Goal: Task Accomplishment & Management: Manage account settings

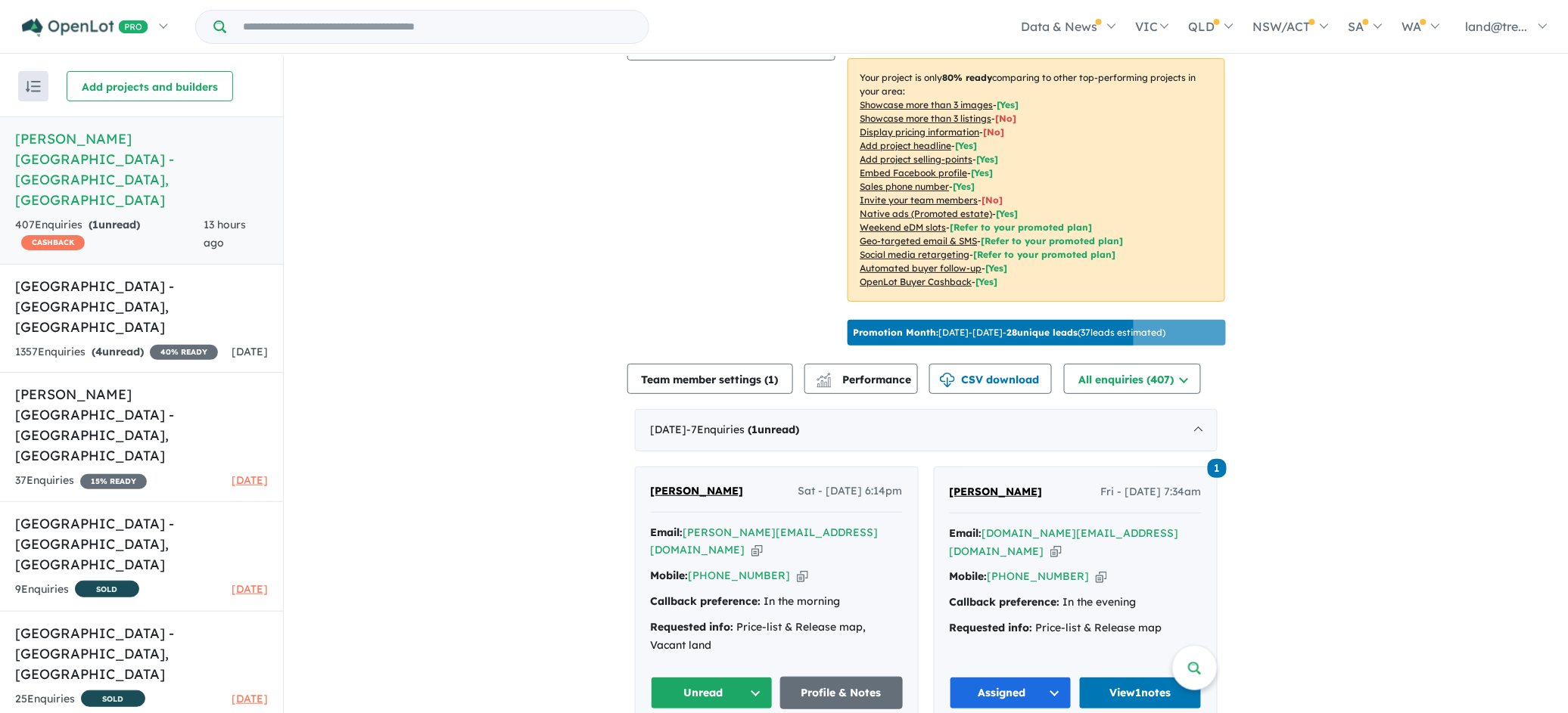
scroll to position [530, 0]
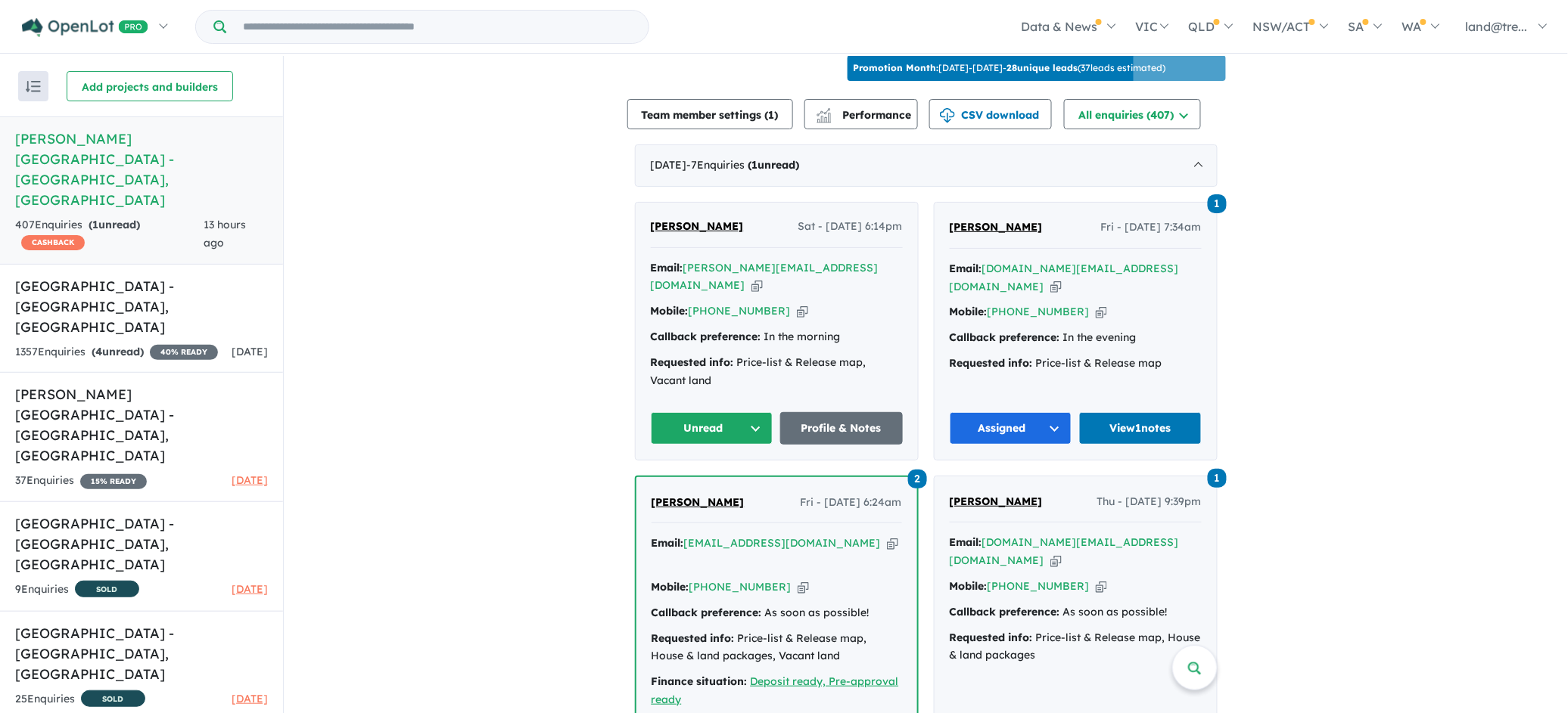
drag, startPoint x: 642, startPoint y: 177, endPoint x: 783, endPoint y: 207, distance: 144.2
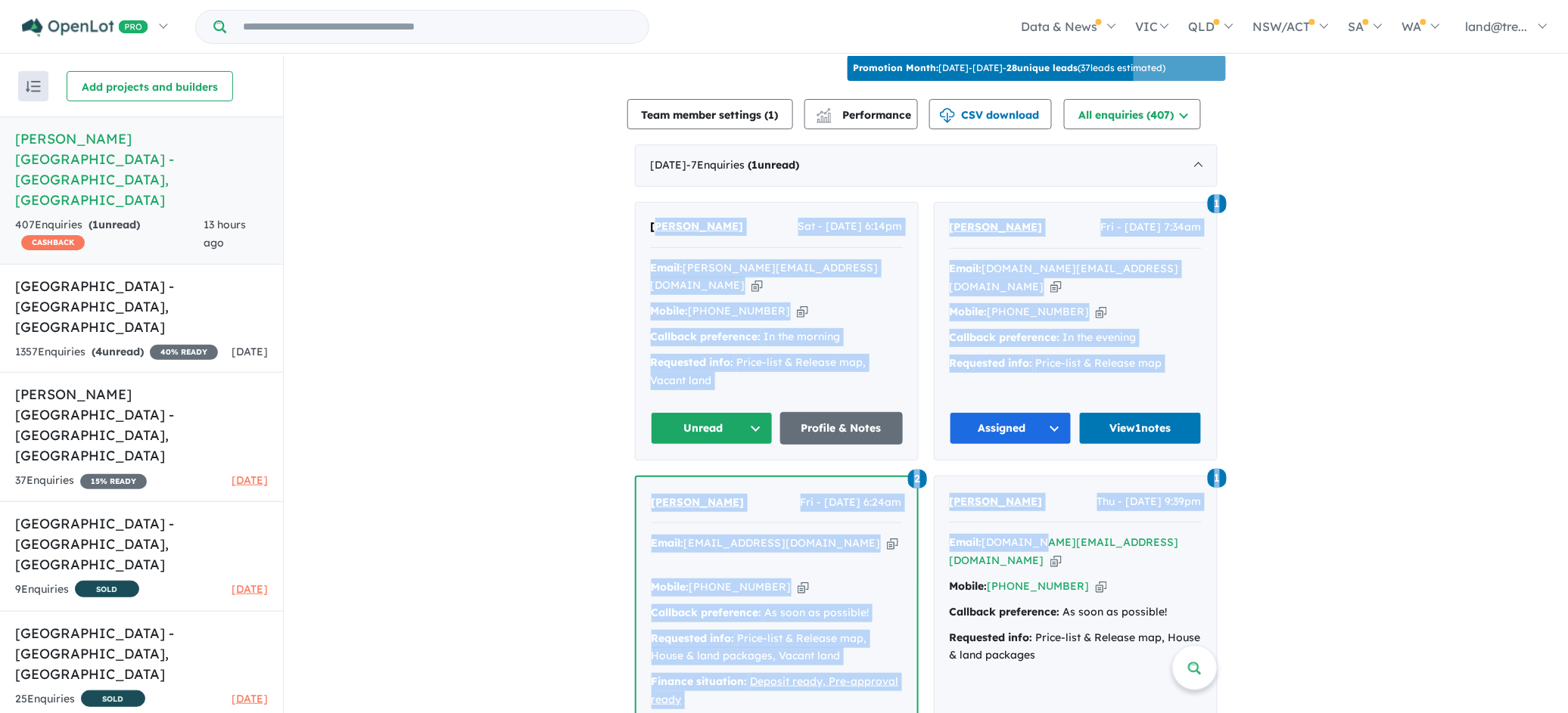
drag, startPoint x: 666, startPoint y: 223, endPoint x: 1065, endPoint y: 506, distance: 489.2
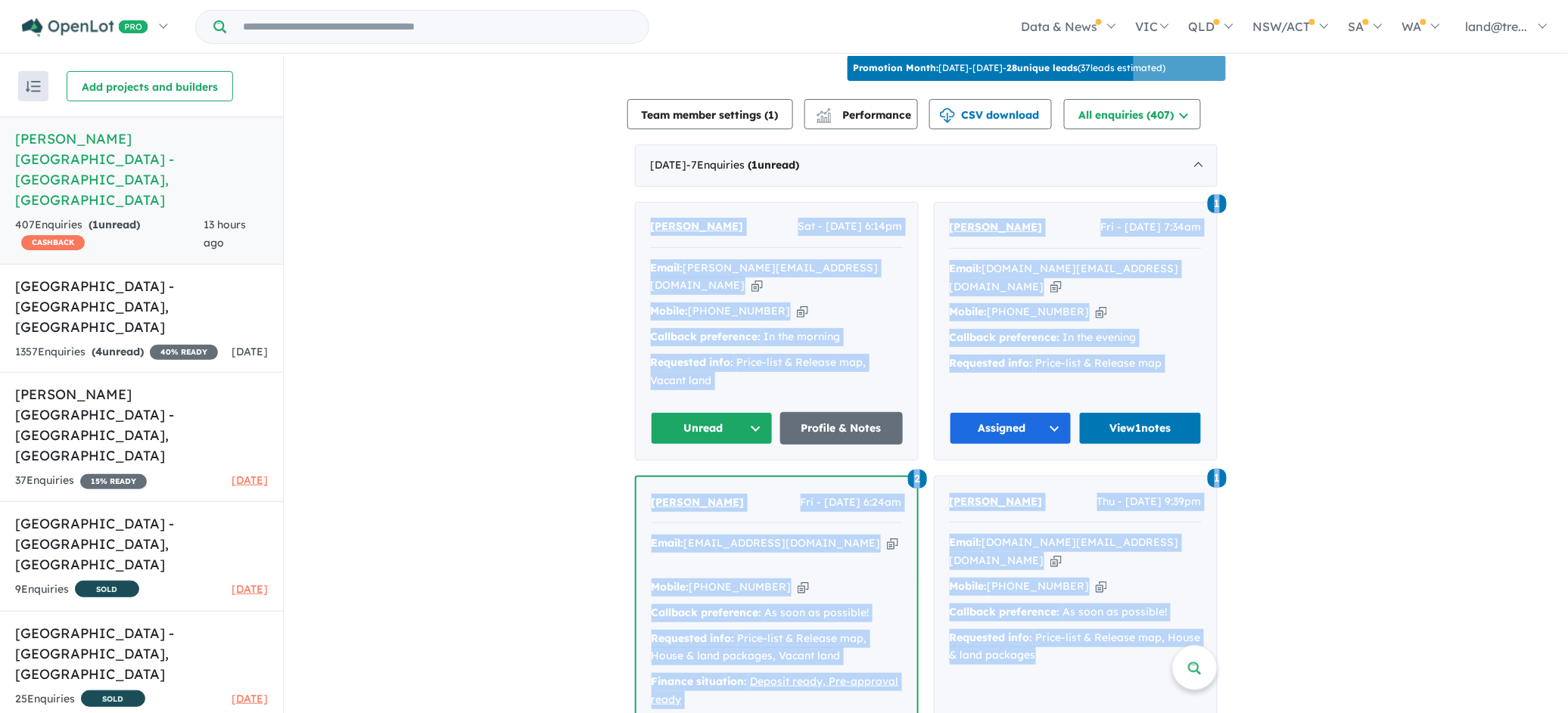
drag, startPoint x: 620, startPoint y: 219, endPoint x: 1056, endPoint y: 596, distance: 576.4
click at [1062, 633] on div "View 6 projects in your account [PERSON_NAME][GEOGRAPHIC_DATA] - [GEOGRAPHIC_DA…" at bounding box center [925, 674] width 1284 height 2295
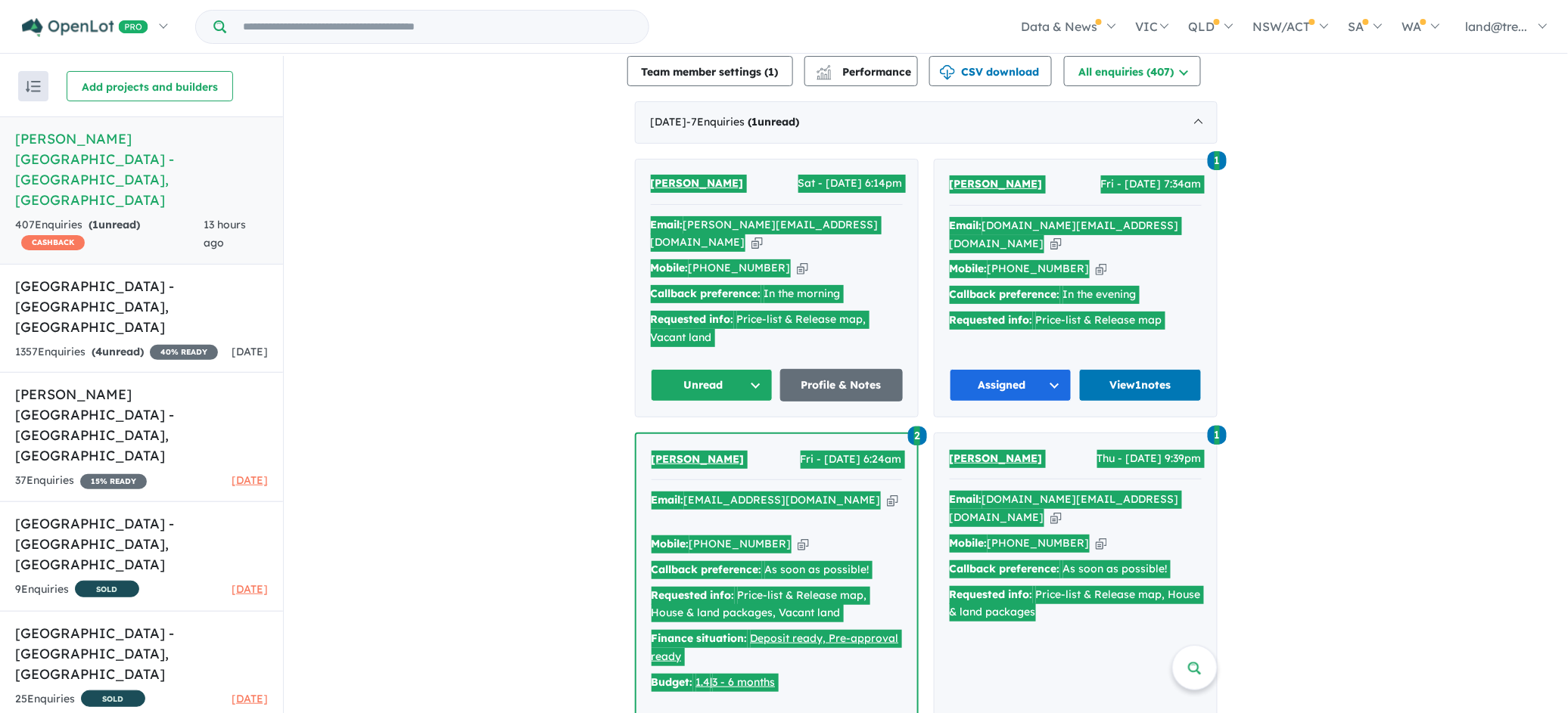
scroll to position [573, 0]
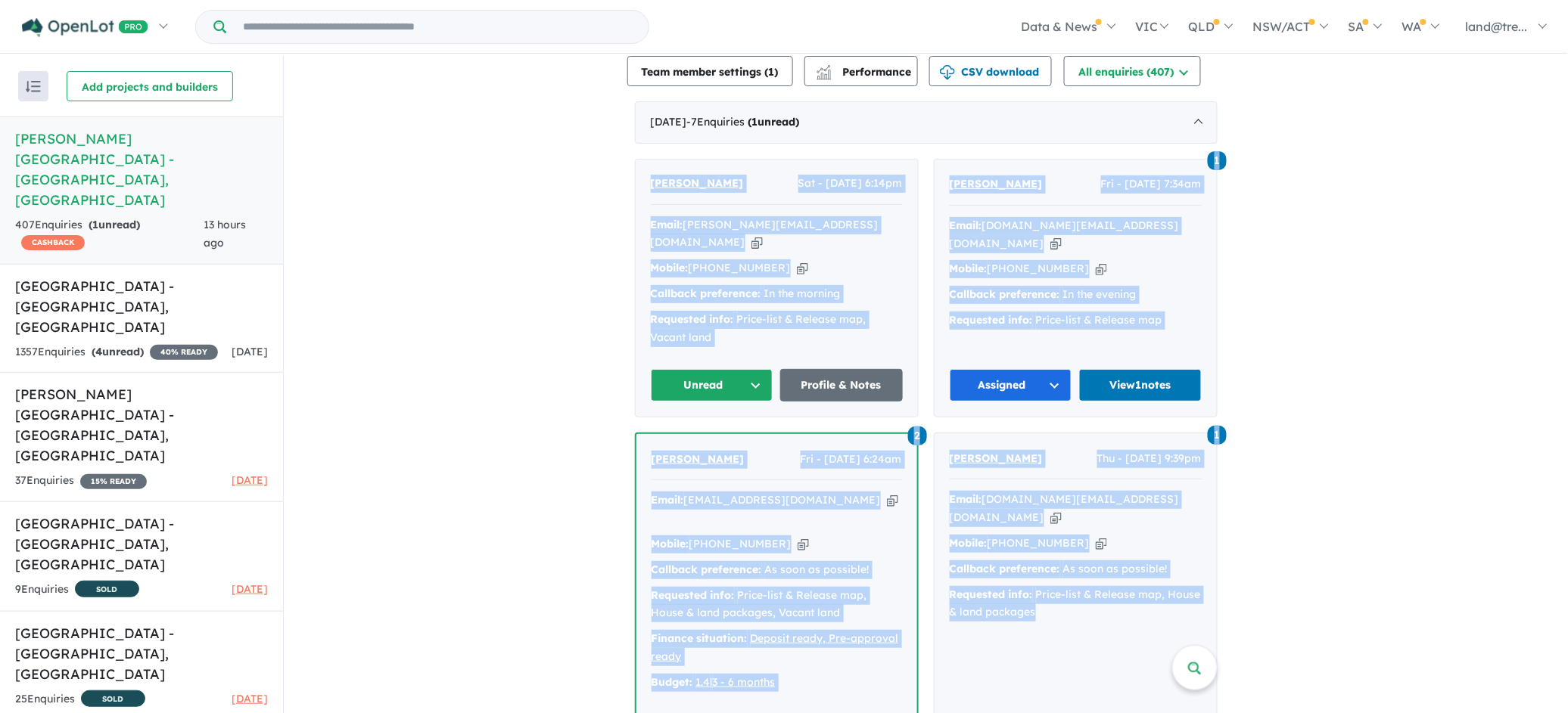
click at [1292, 234] on div "View 6 projects in your account [PERSON_NAME][GEOGRAPHIC_DATA] - [GEOGRAPHIC_DA…" at bounding box center [925, 631] width 1284 height 2295
click at [1136, 123] on div "[DATE] - 7 Enquir ies ( 1 unread)" at bounding box center [926, 123] width 582 height 42
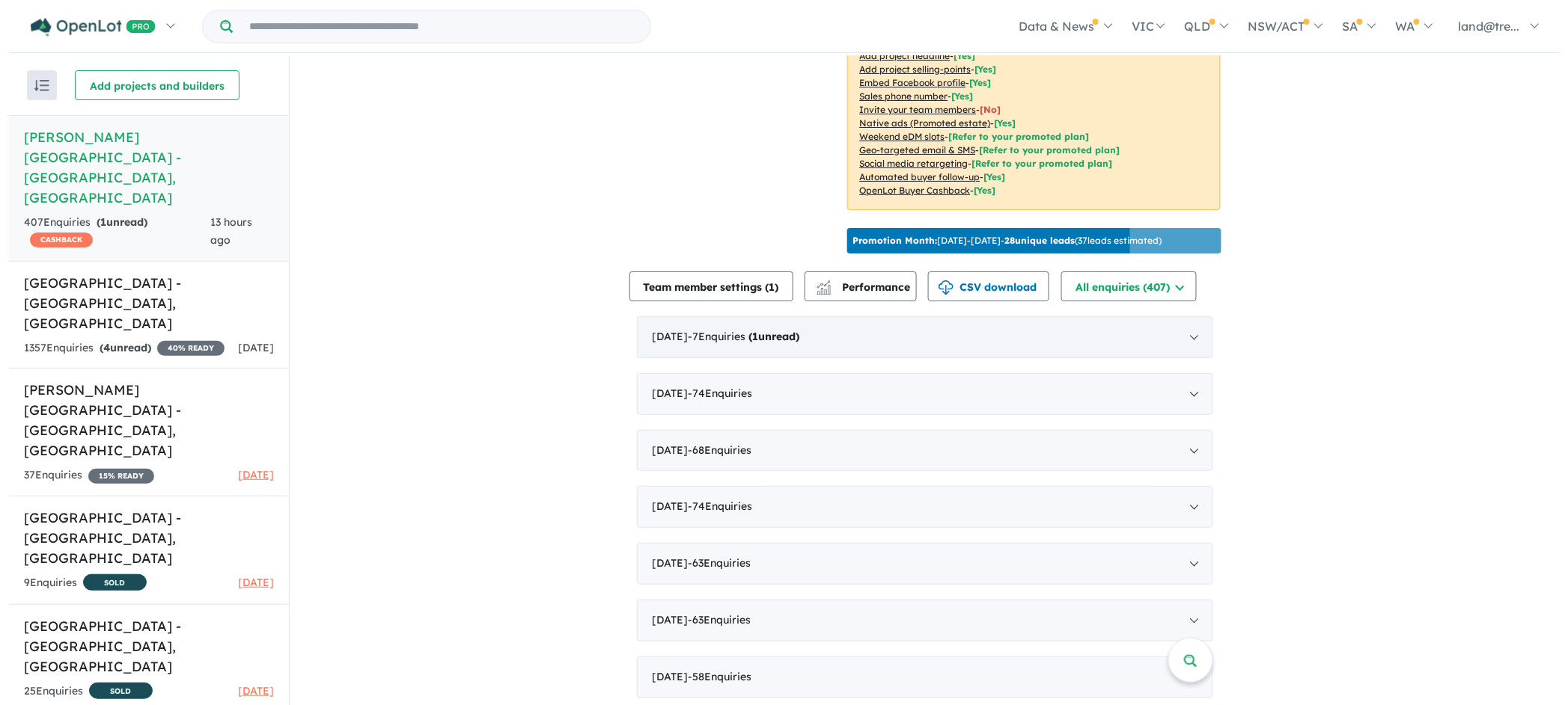
scroll to position [0, 0]
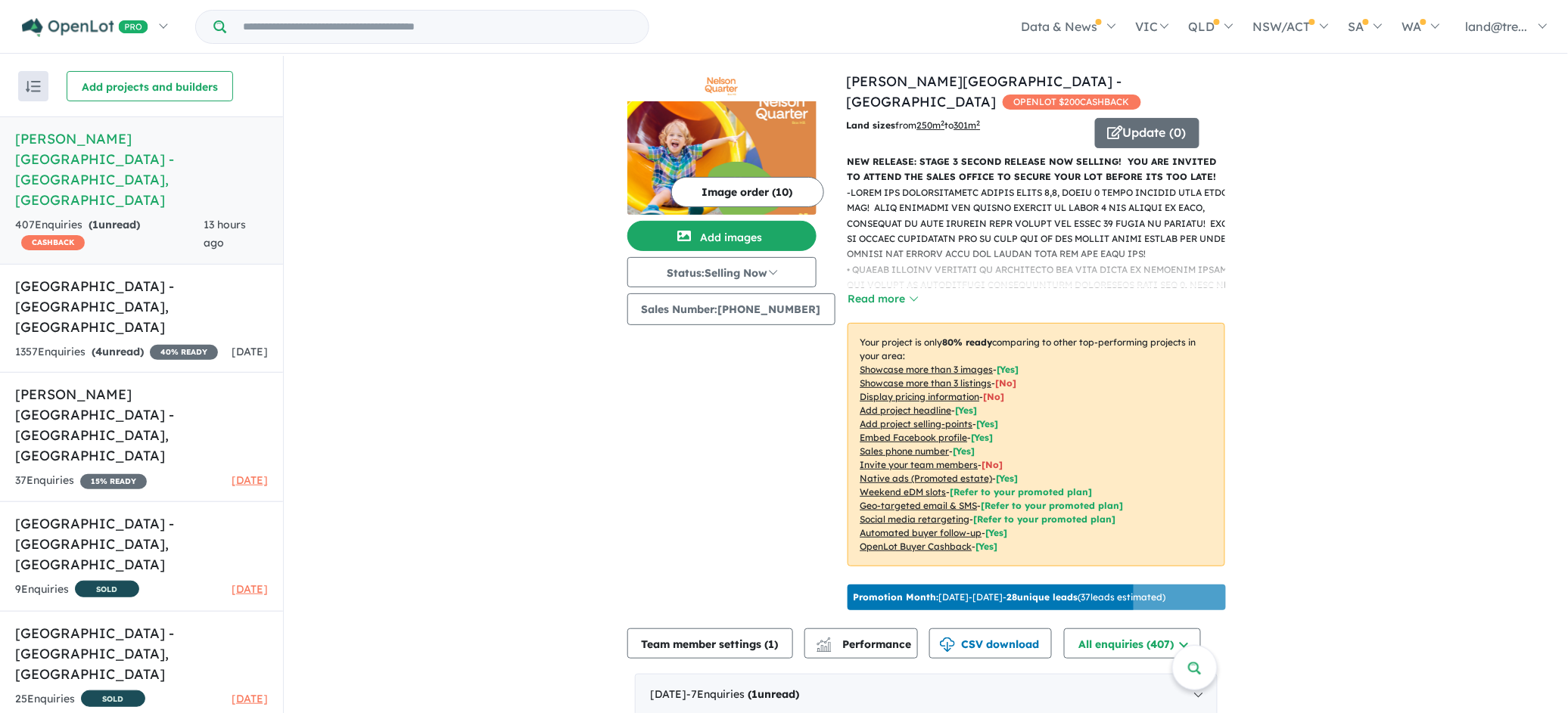
click at [910, 185] on p "-" at bounding box center [1043, 332] width 390 height 293
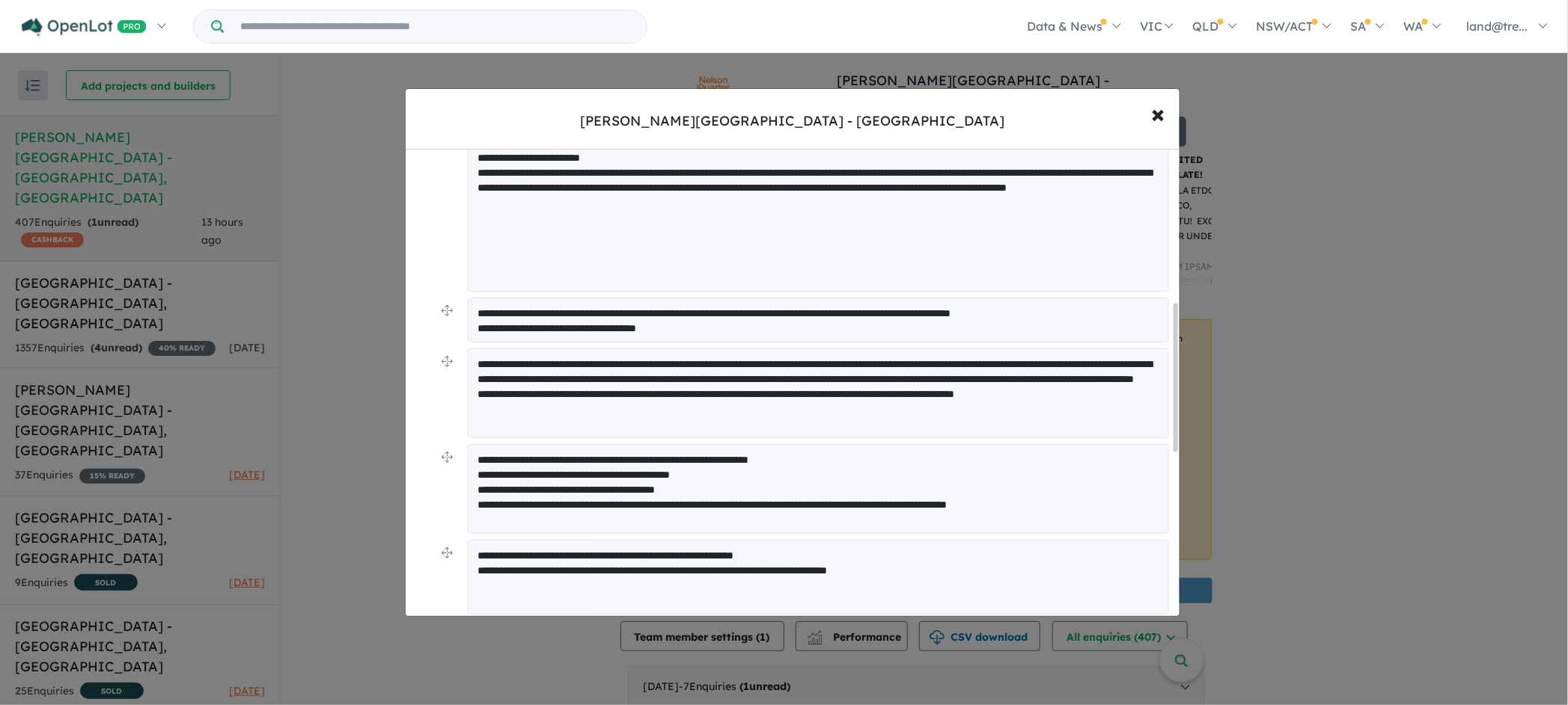
scroll to position [262, 0]
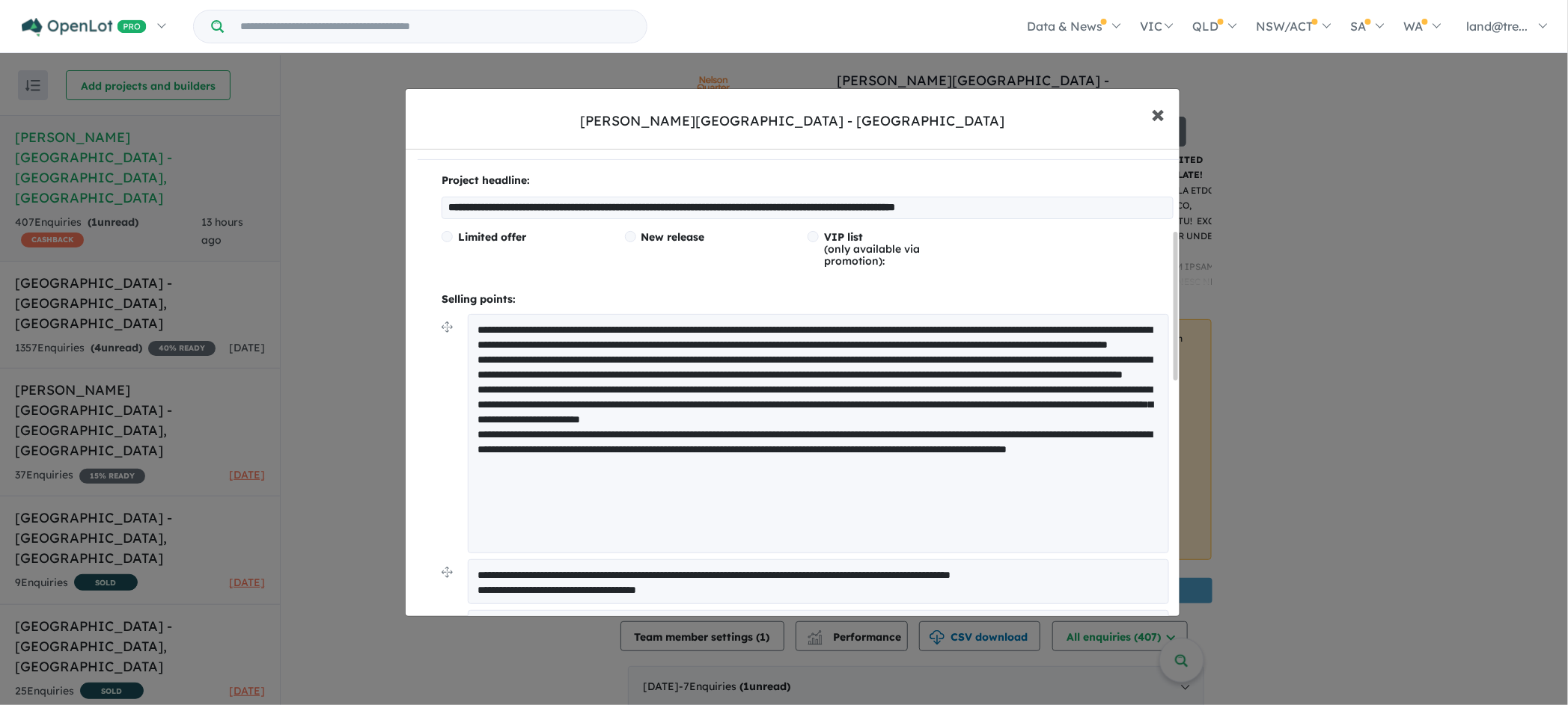
click at [1163, 108] on span "×" at bounding box center [1158, 114] width 13 height 33
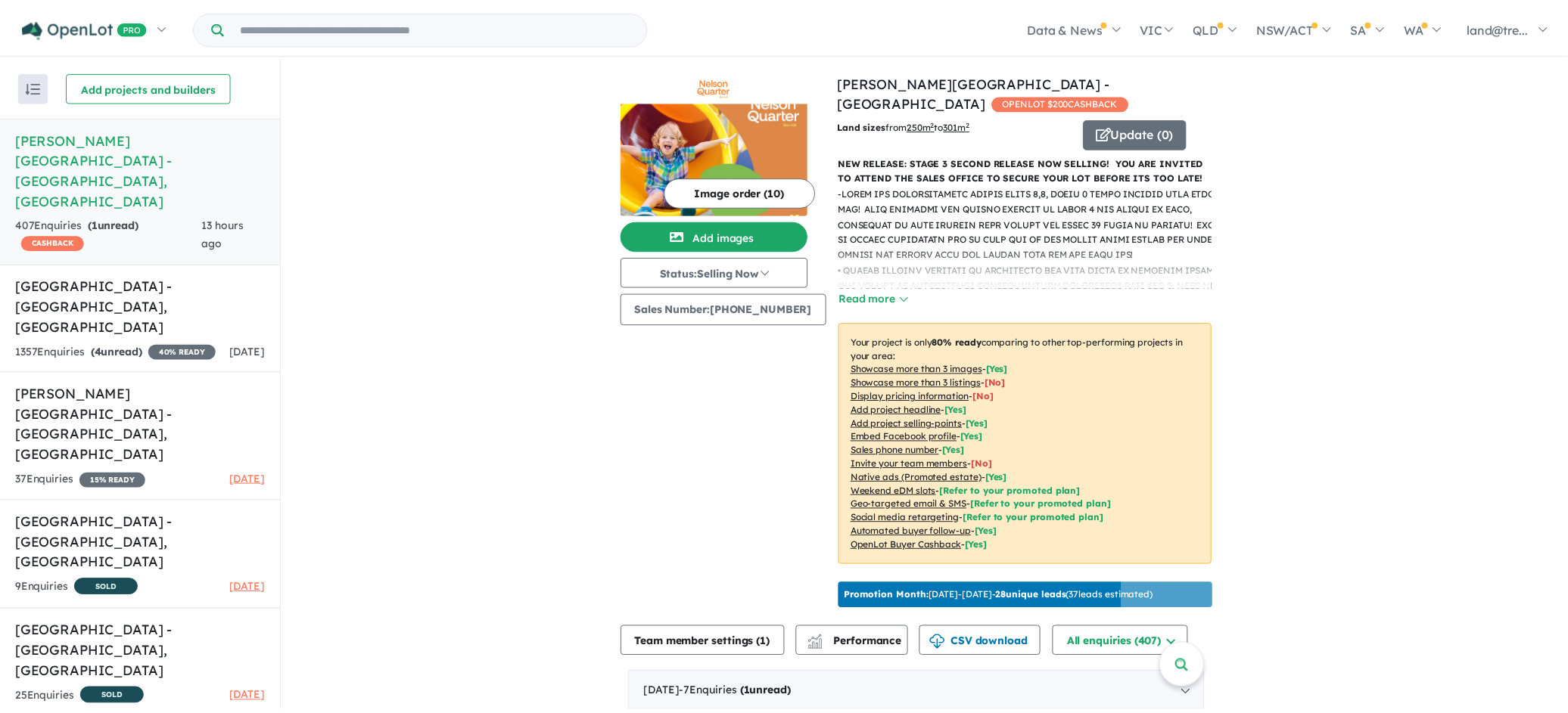
scroll to position [0, 0]
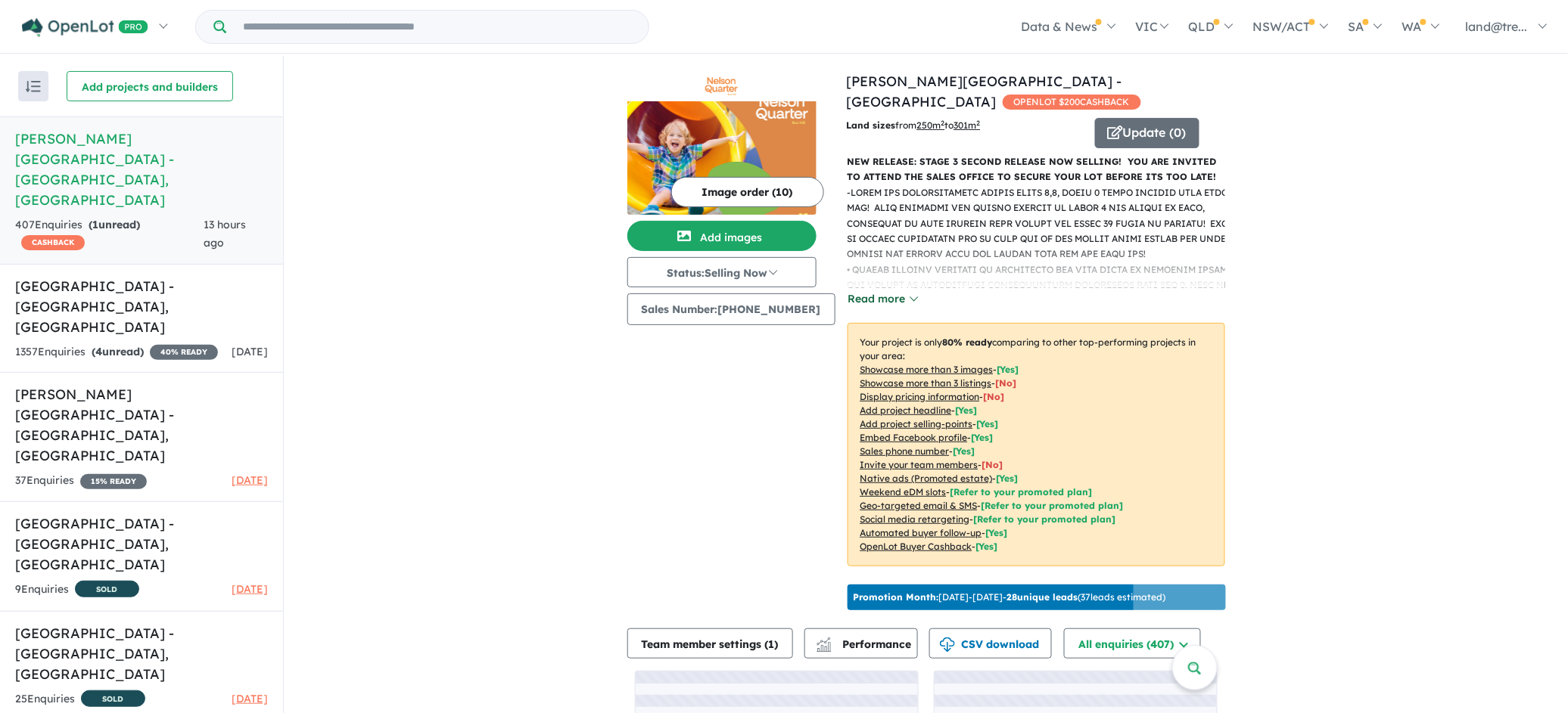
click at [867, 290] on button "Read more" at bounding box center [883, 299] width 71 height 17
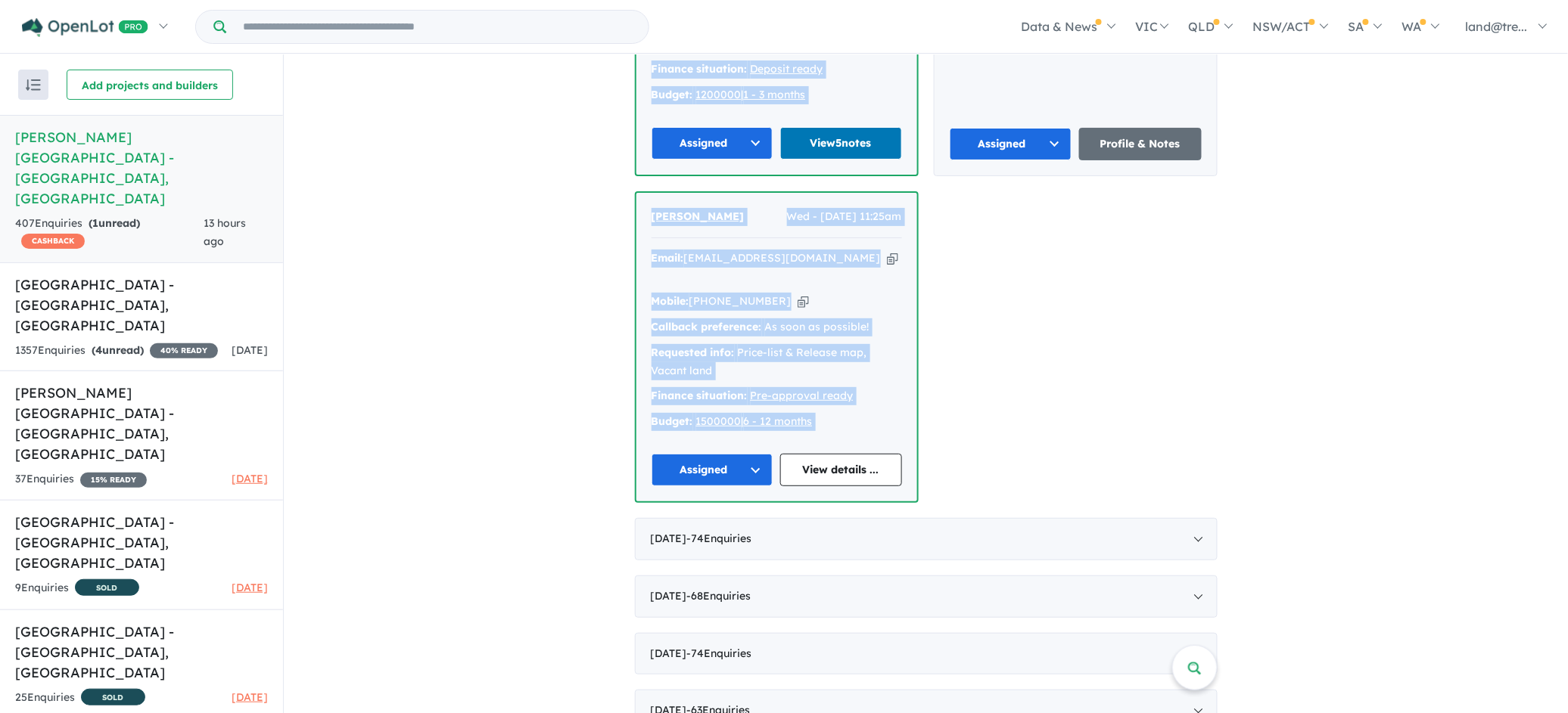
scroll to position [2084, 0]
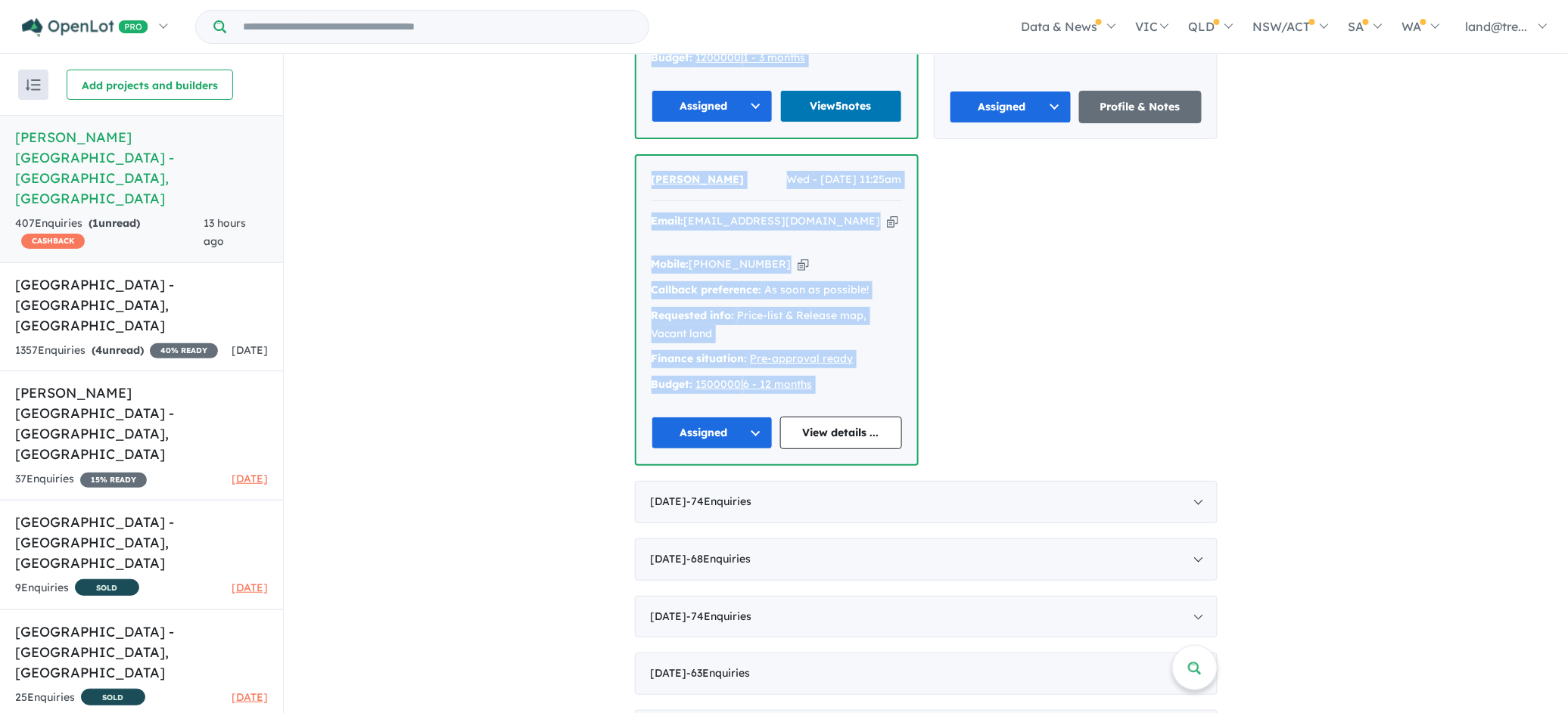
drag, startPoint x: 622, startPoint y: 238, endPoint x: 1019, endPoint y: 724, distance: 627.5
click at [1019, 712] on html "Skip to main content Homepage My Dashboard (6) Buyer Demand Index Suburb/Counci…" at bounding box center [784, 355] width 1568 height 713
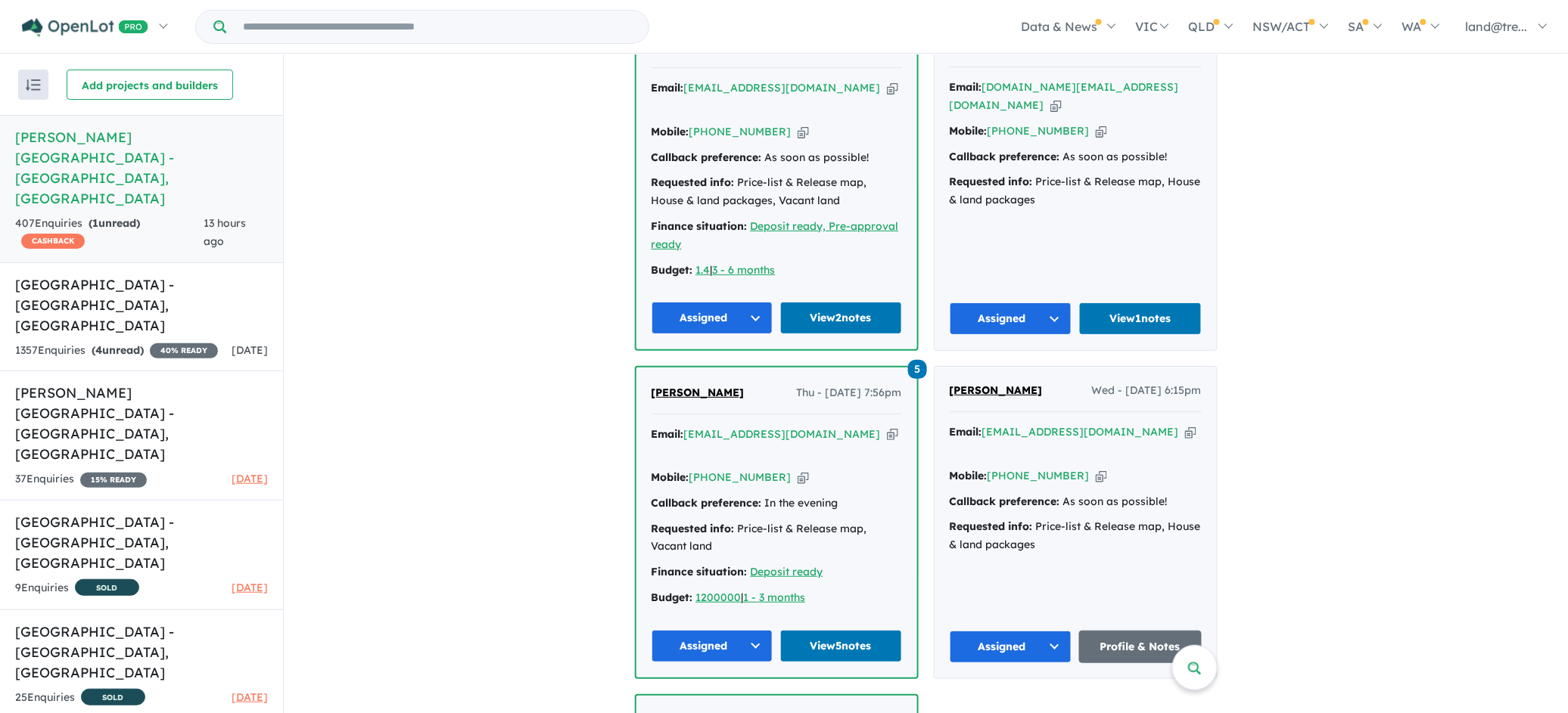
scroll to position [1291, 0]
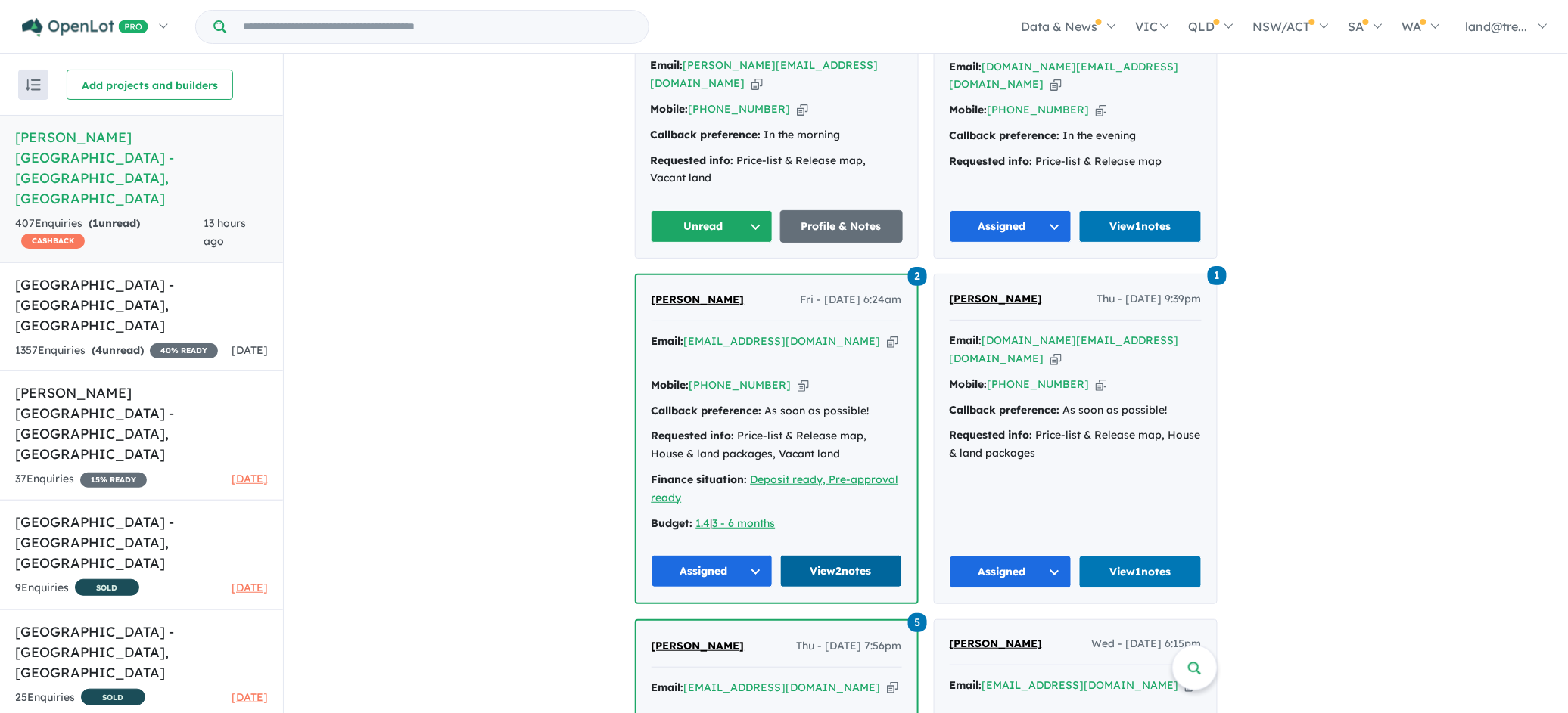
click at [827, 555] on link "View 2 notes" at bounding box center [842, 571] width 122 height 33
click at [1130, 556] on link "View 1 notes" at bounding box center [1140, 572] width 123 height 33
click at [1098, 211] on link "View 1 notes" at bounding box center [1140, 227] width 123 height 33
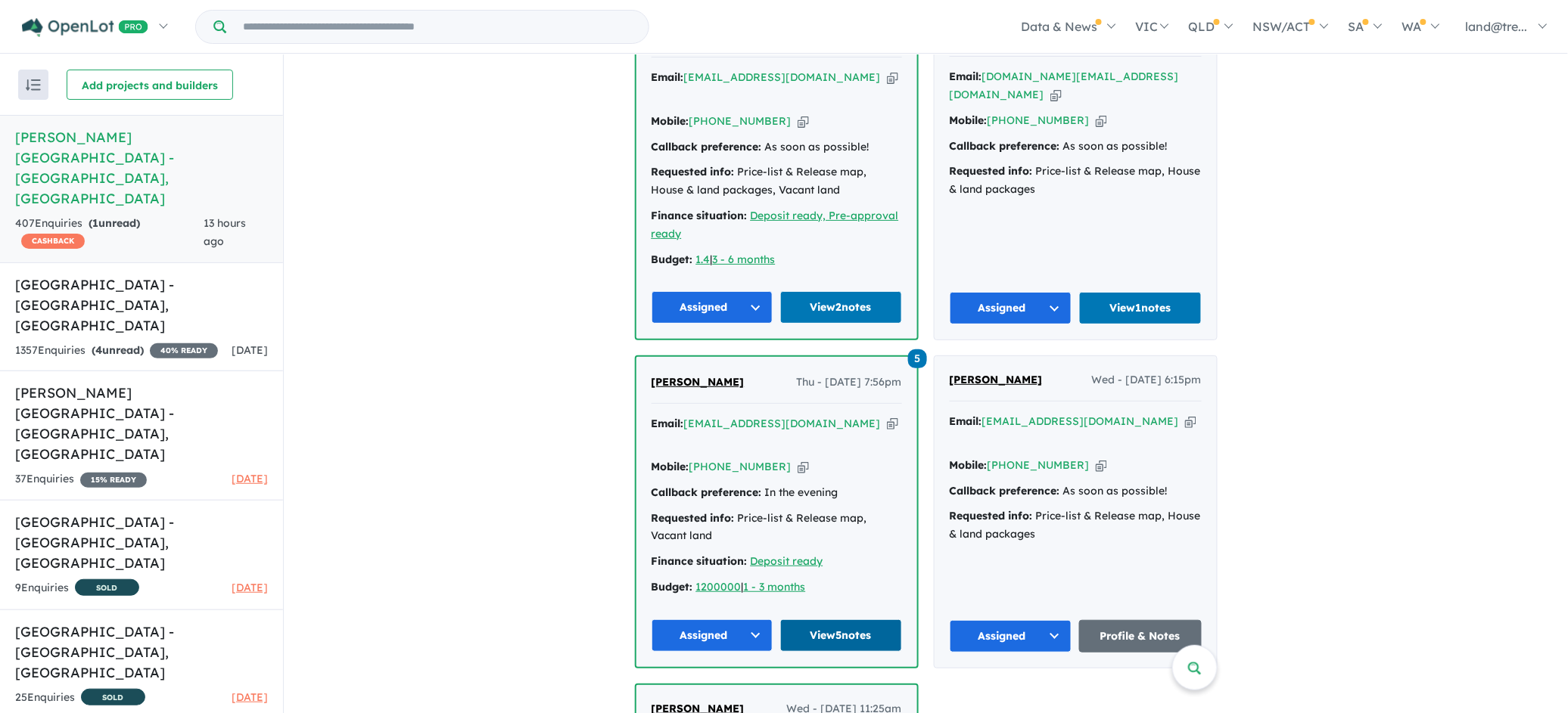
click at [805, 620] on link "View 5 notes" at bounding box center [842, 636] width 122 height 33
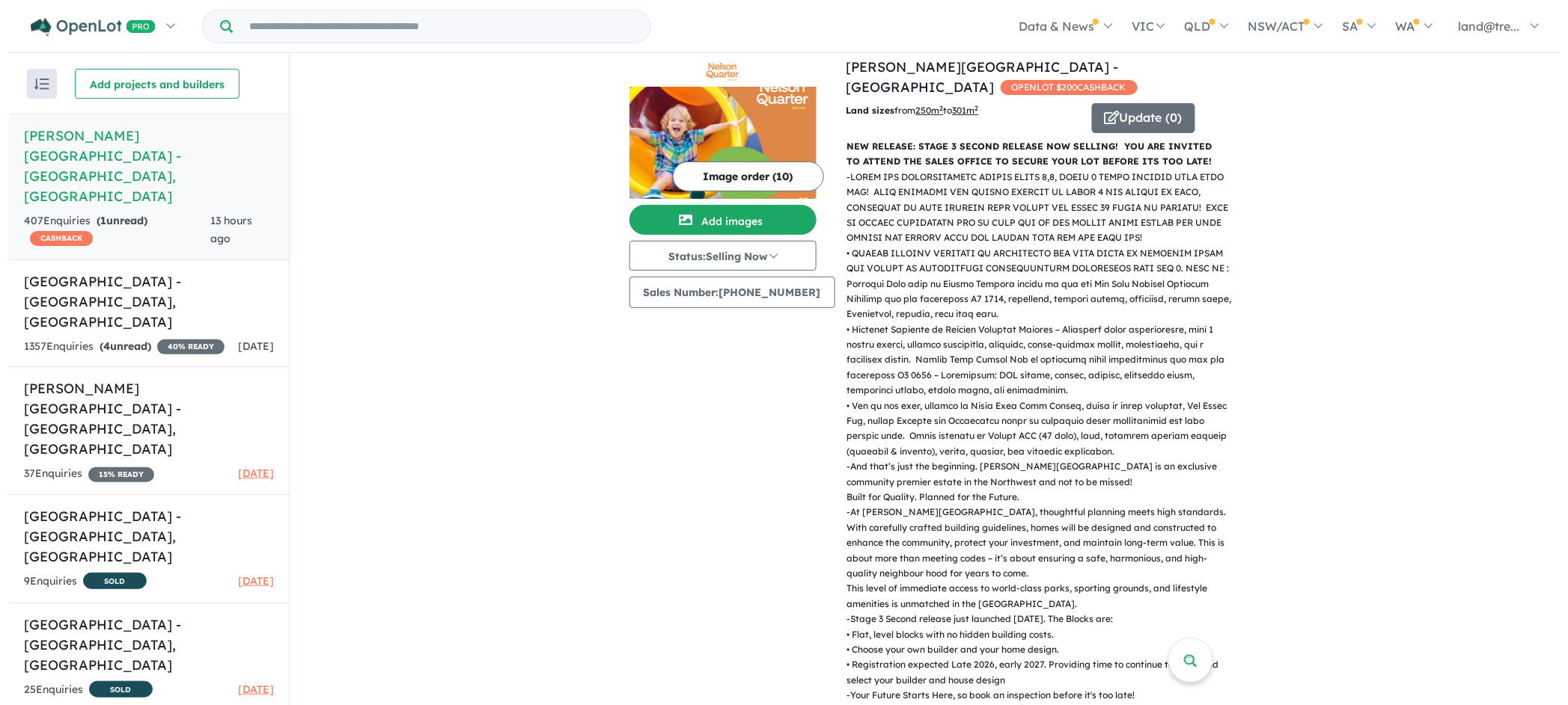
scroll to position [0, 0]
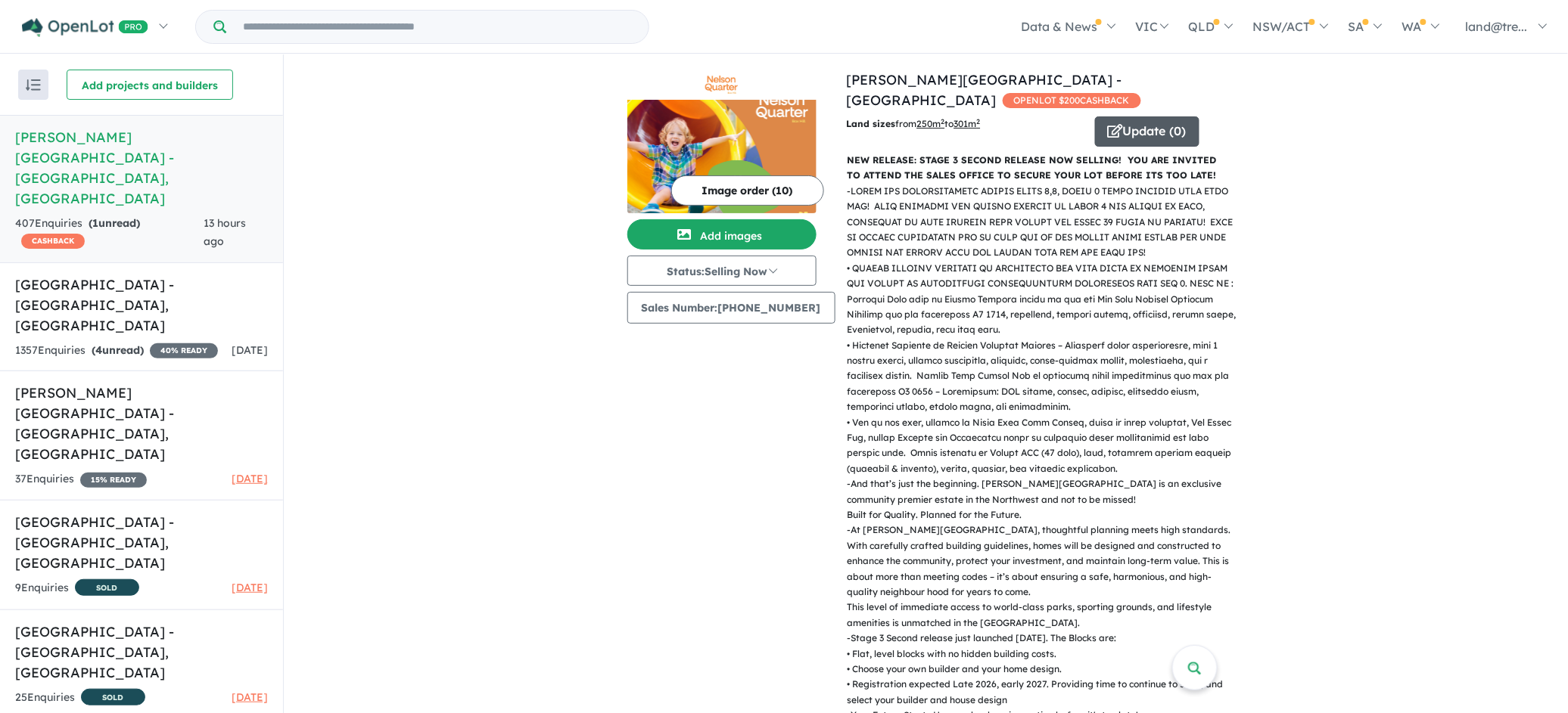
click at [1119, 117] on button "Update ( 0 )" at bounding box center [1147, 131] width 104 height 31
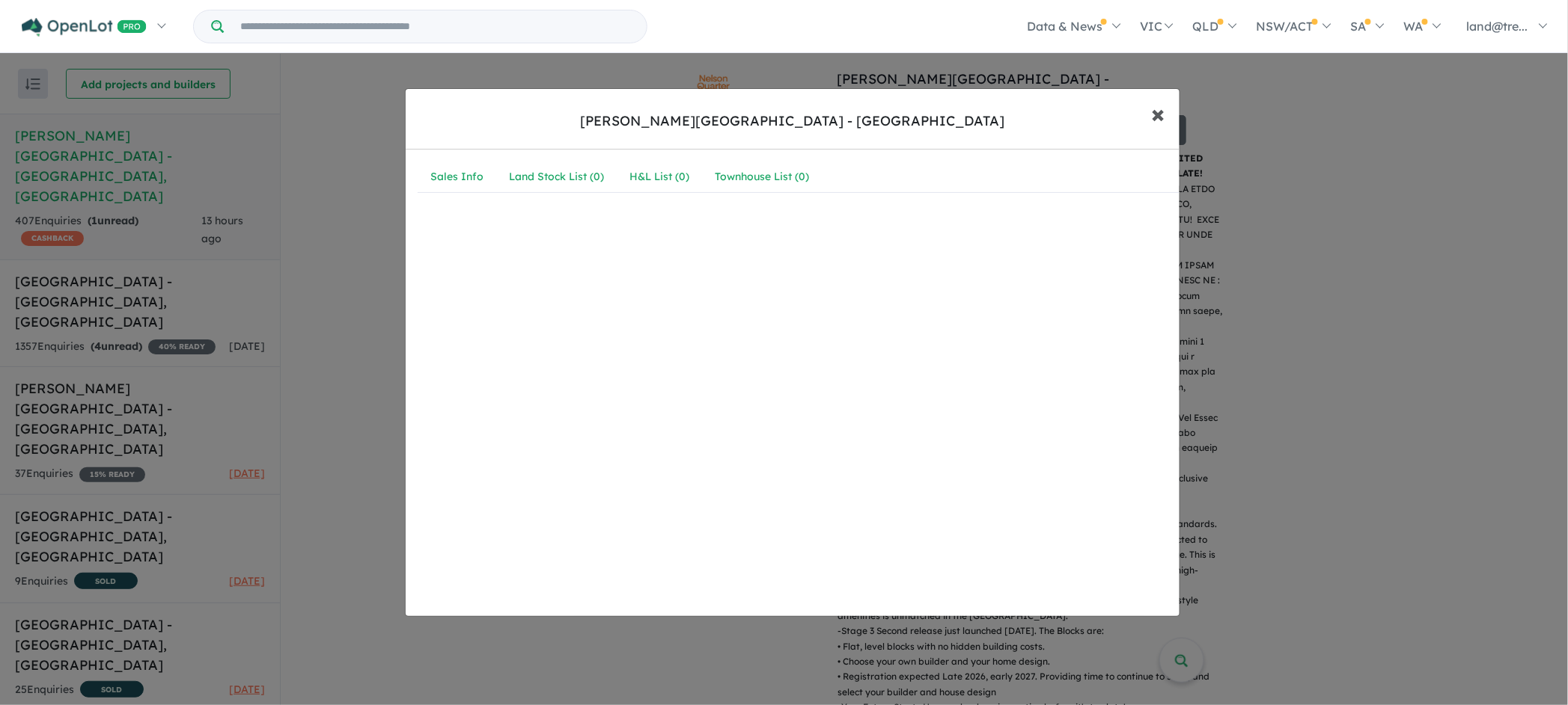
click at [1152, 115] on span "×" at bounding box center [1158, 114] width 13 height 33
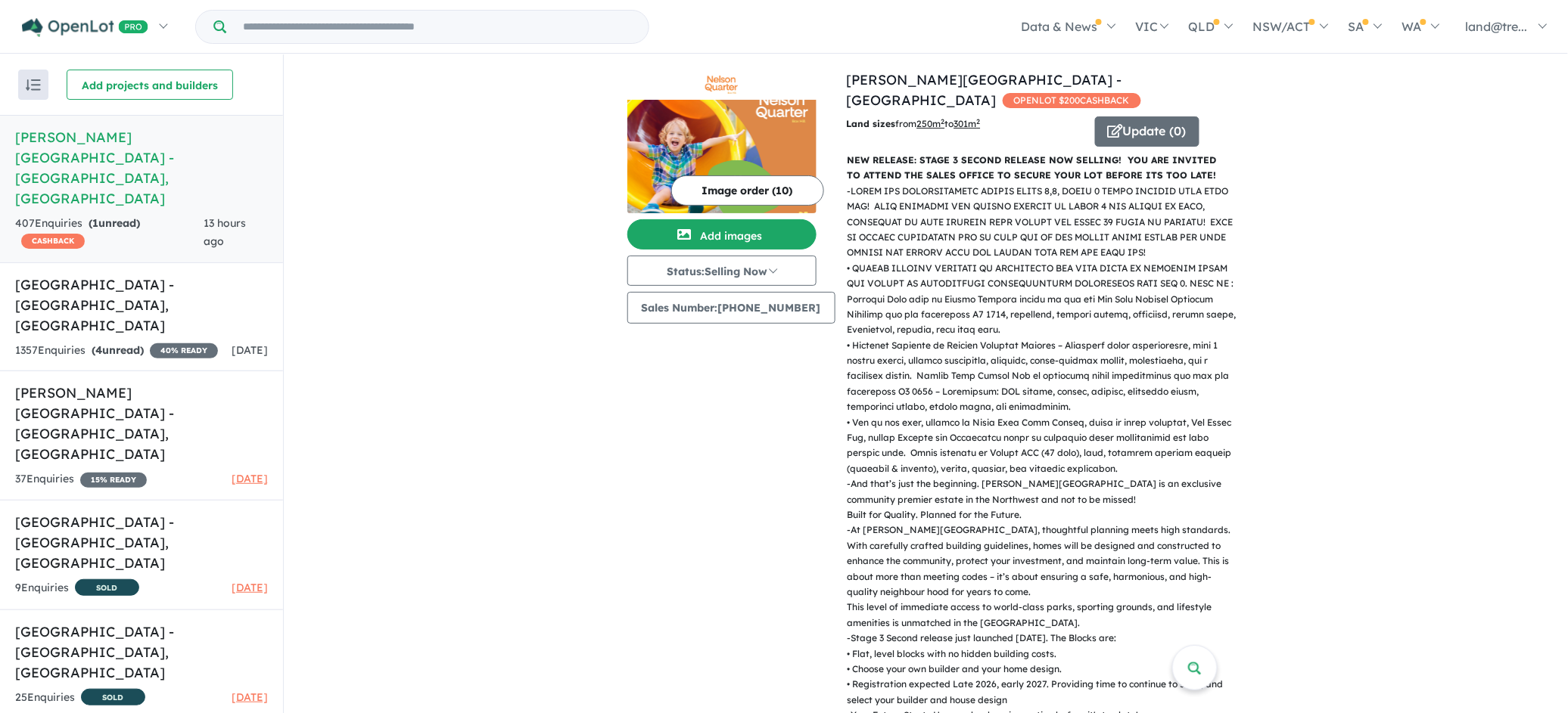
click at [959, 153] on p "NEW RELEASE: STAGE 3 SECOND RELEASE NOW SELLING! YOU ARE INVITED TO ATTEND THE …" at bounding box center [1036, 168] width 377 height 31
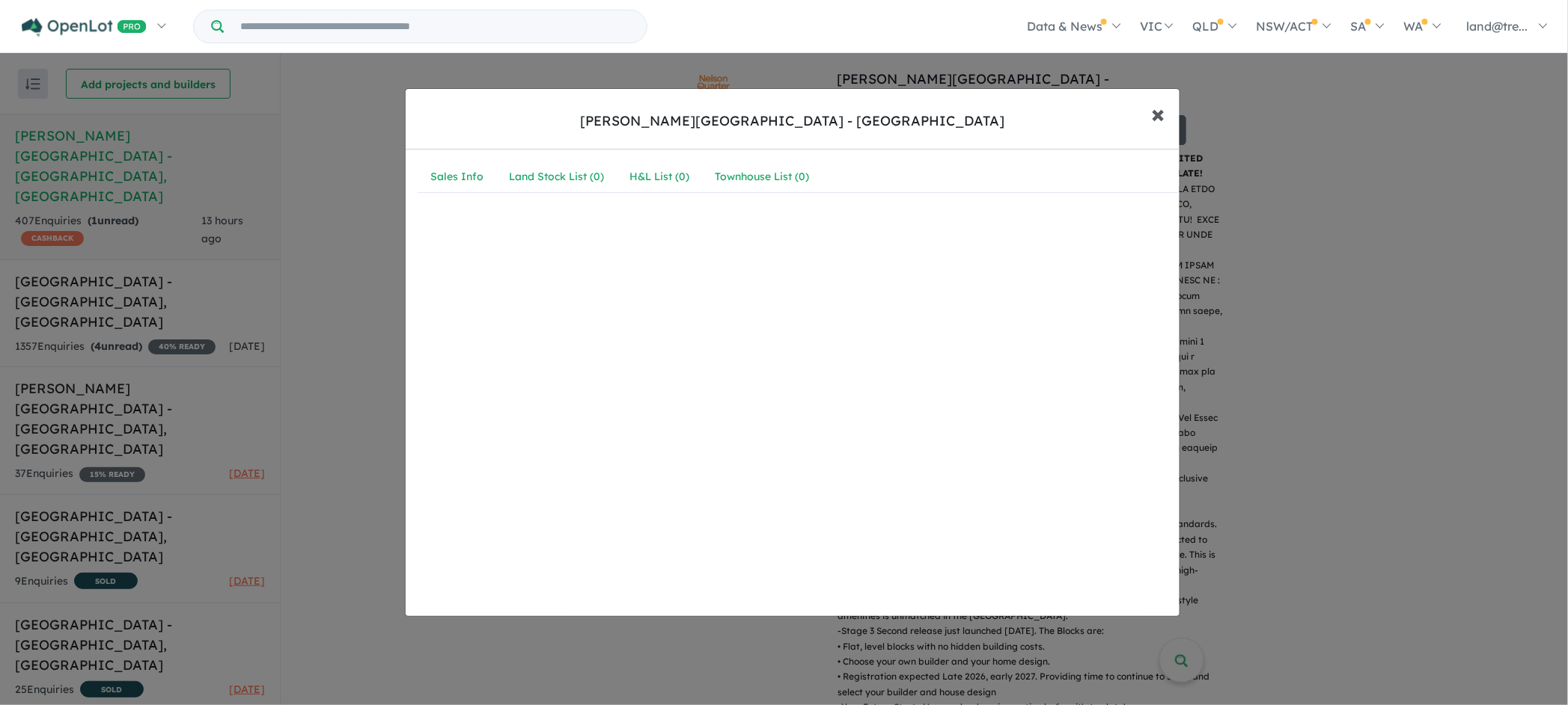
click at [1157, 115] on span "×" at bounding box center [1158, 114] width 13 height 33
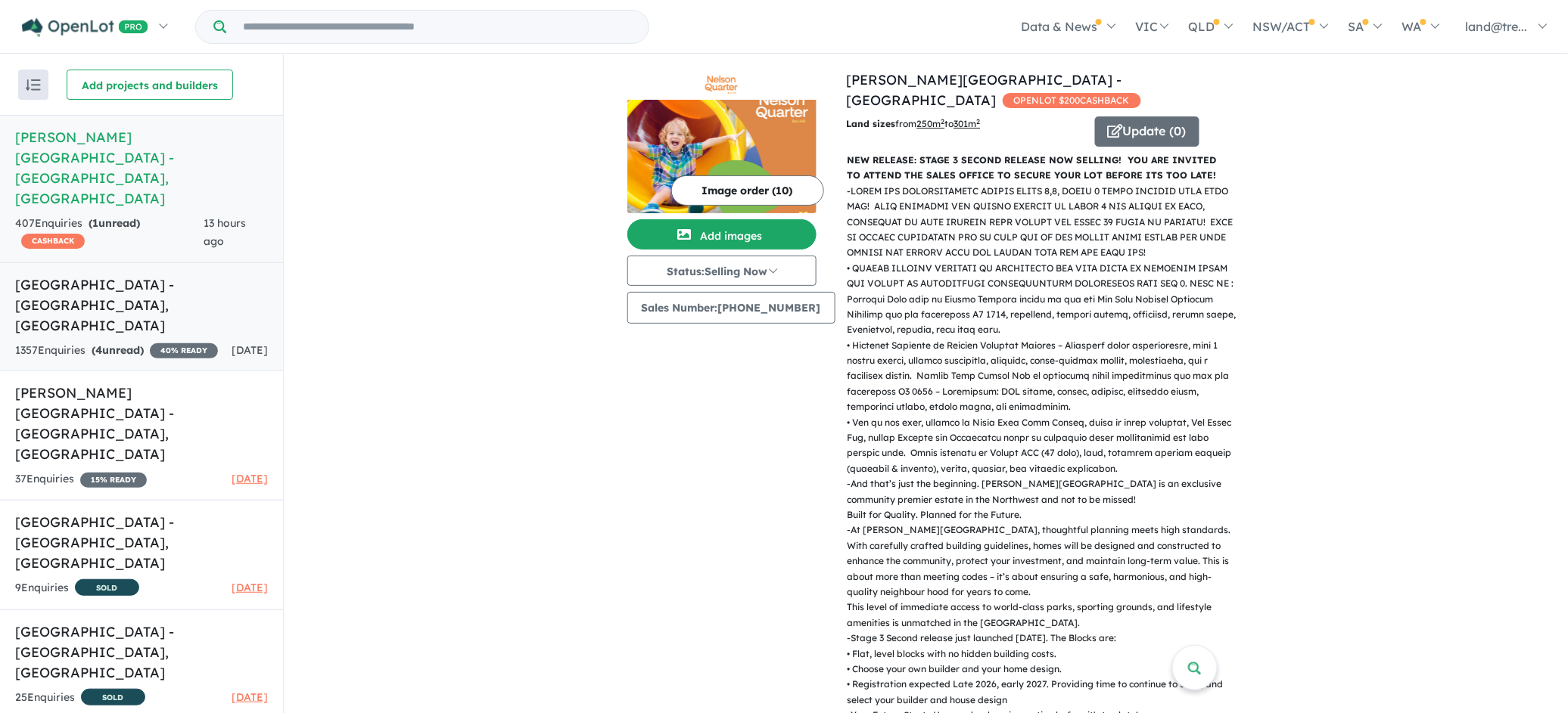
click at [76, 275] on h5 "[GEOGRAPHIC_DATA] , [GEOGRAPHIC_DATA]" at bounding box center [141, 305] width 253 height 61
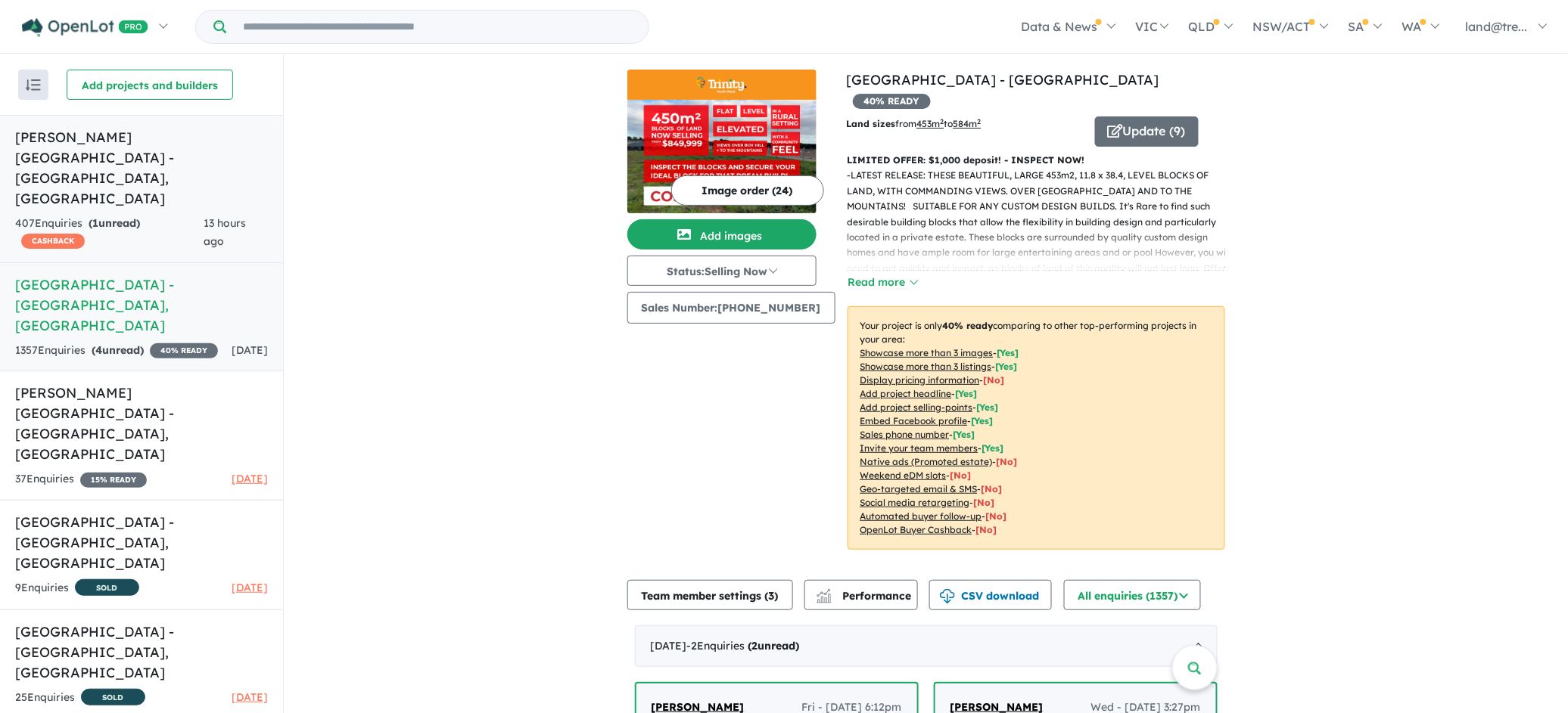
click at [103, 133] on h5 "[PERSON_NAME][GEOGRAPHIC_DATA] - [GEOGRAPHIC_DATA] , [GEOGRAPHIC_DATA]" at bounding box center [141, 167] width 253 height 81
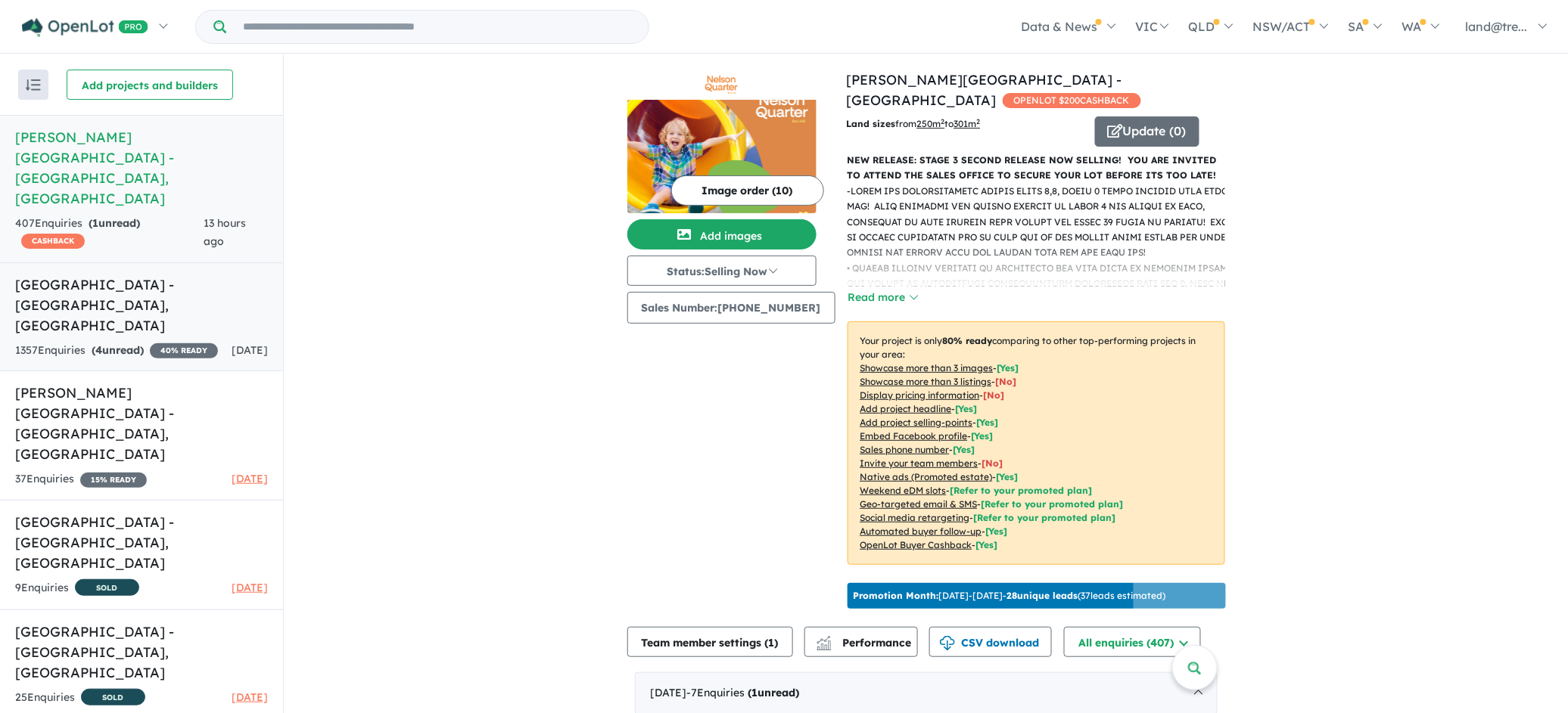
click at [71, 275] on h5 "[GEOGRAPHIC_DATA] , [GEOGRAPHIC_DATA]" at bounding box center [141, 305] width 253 height 61
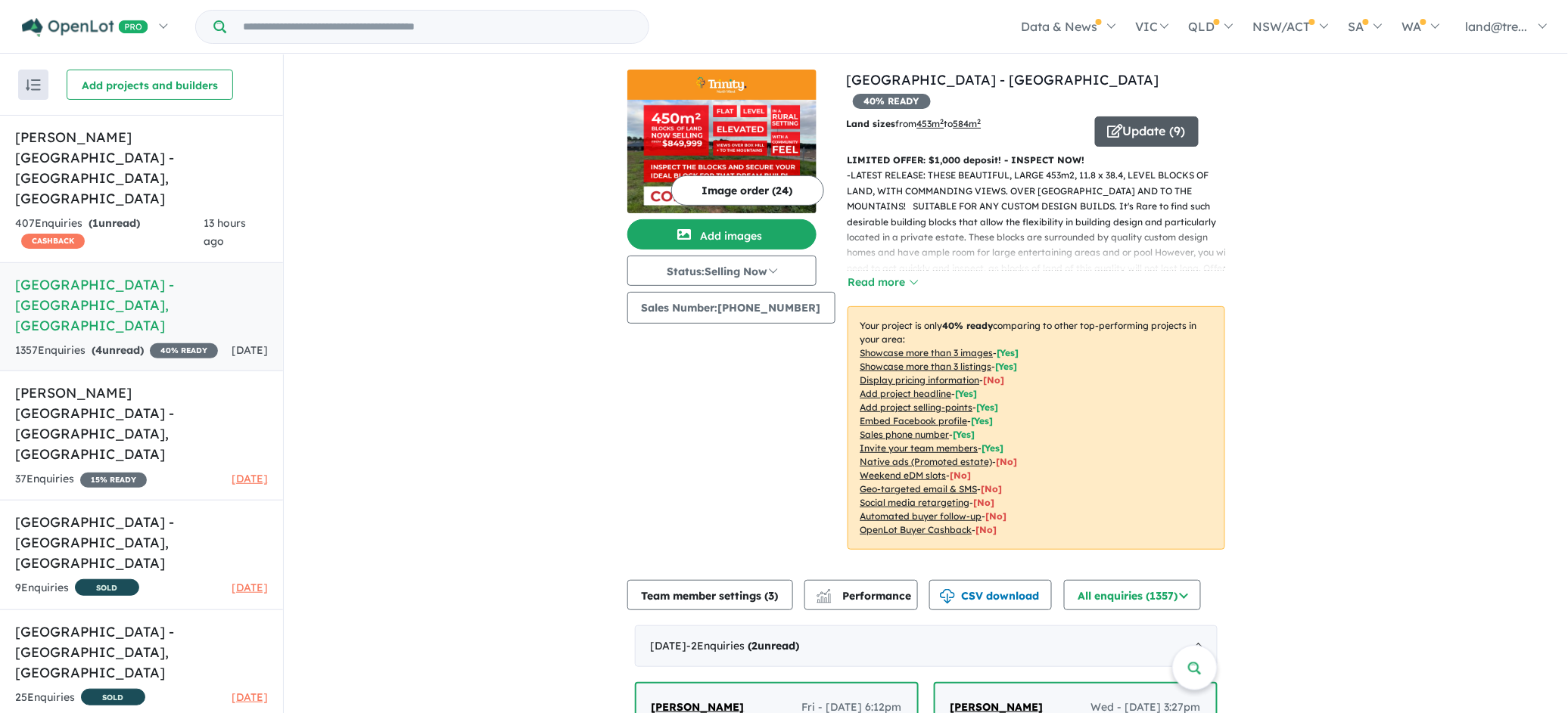
click at [1132, 117] on button "Update ( 9 )" at bounding box center [1147, 131] width 103 height 31
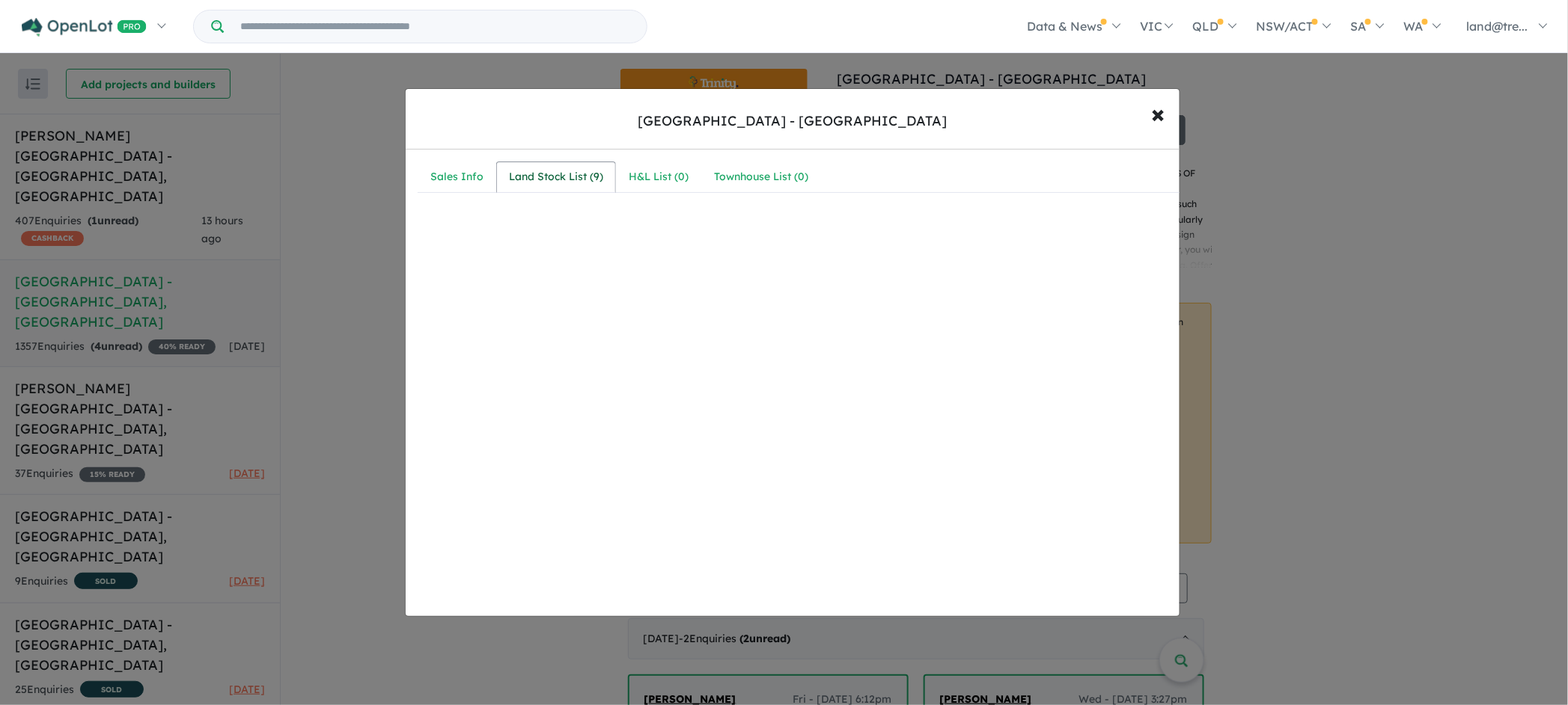
click at [537, 172] on div "Land Stock List ( 9 )" at bounding box center [556, 176] width 94 height 18
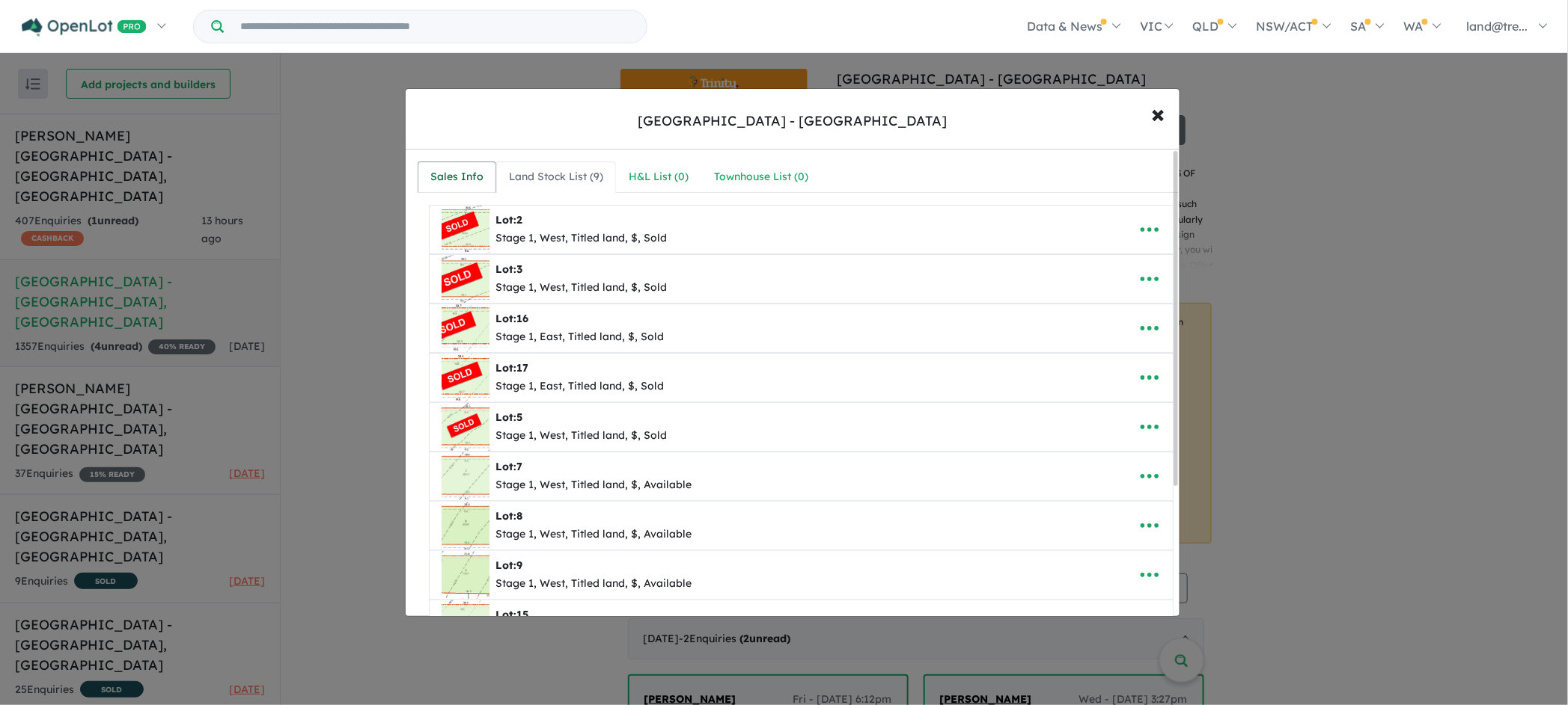
click at [454, 168] on div "Sales Info" at bounding box center [457, 176] width 53 height 18
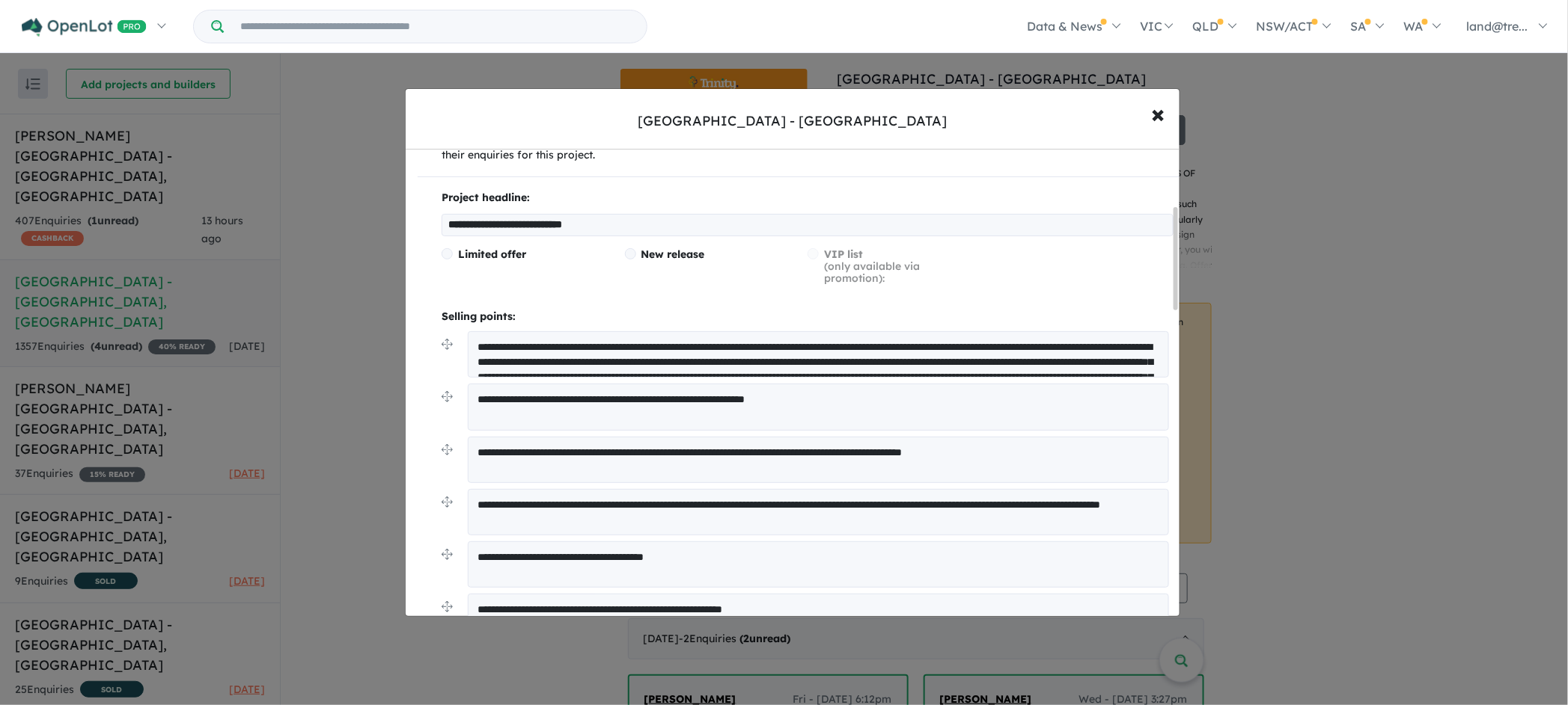
scroll to position [262, 0]
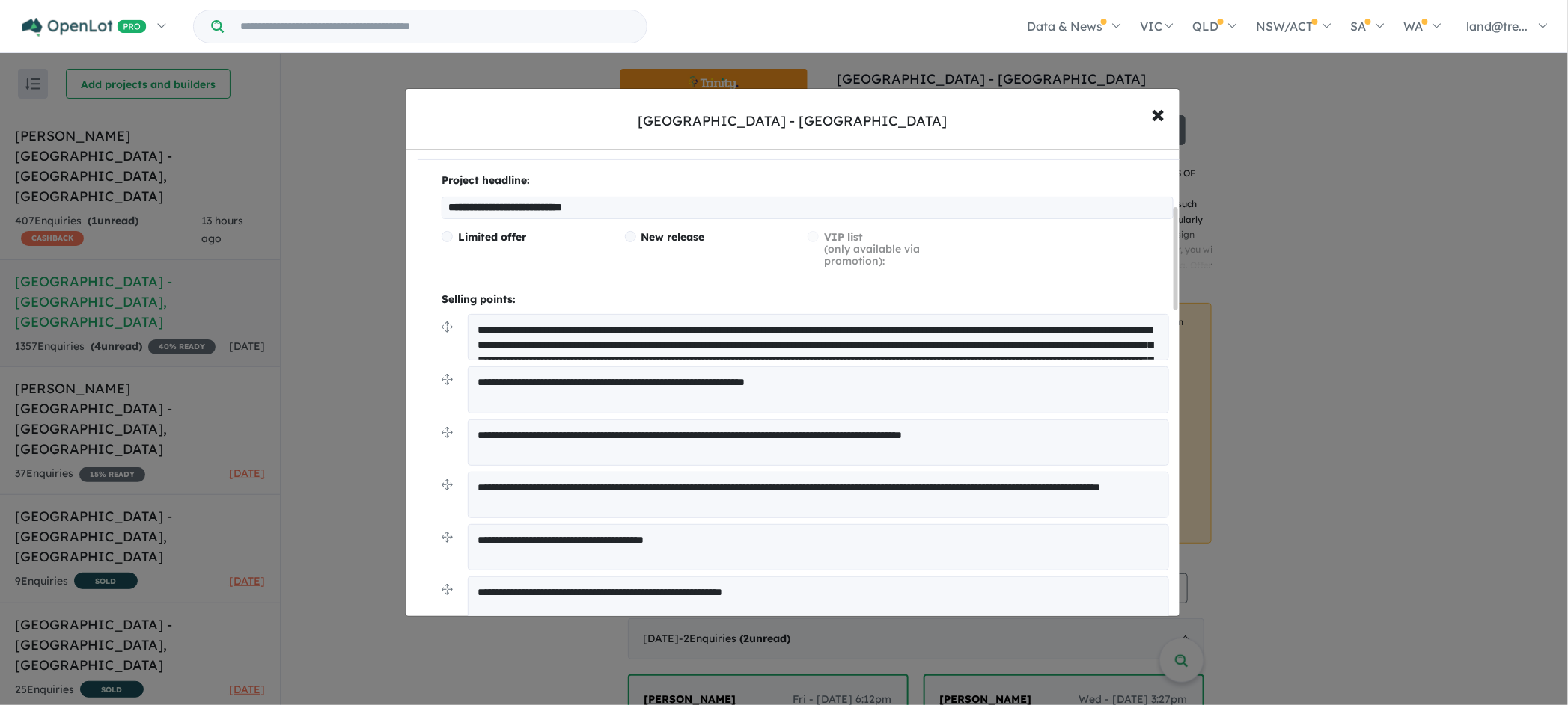
click at [606, 210] on input "**********" at bounding box center [807, 207] width 732 height 22
click at [636, 209] on input "**********" at bounding box center [807, 207] width 732 height 22
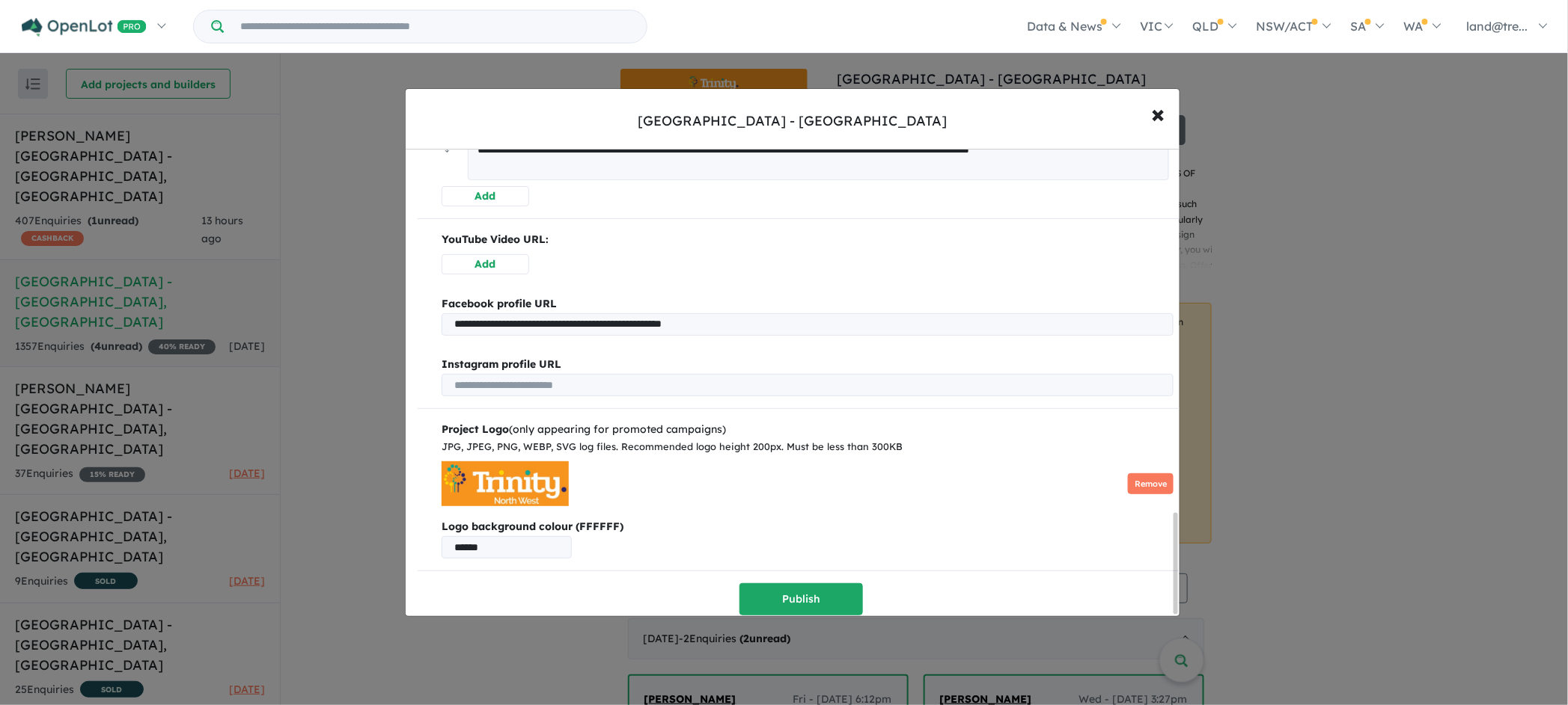
scroll to position [1707, 0]
type input "**********"
click at [800, 586] on button "Publish" at bounding box center [801, 600] width 123 height 33
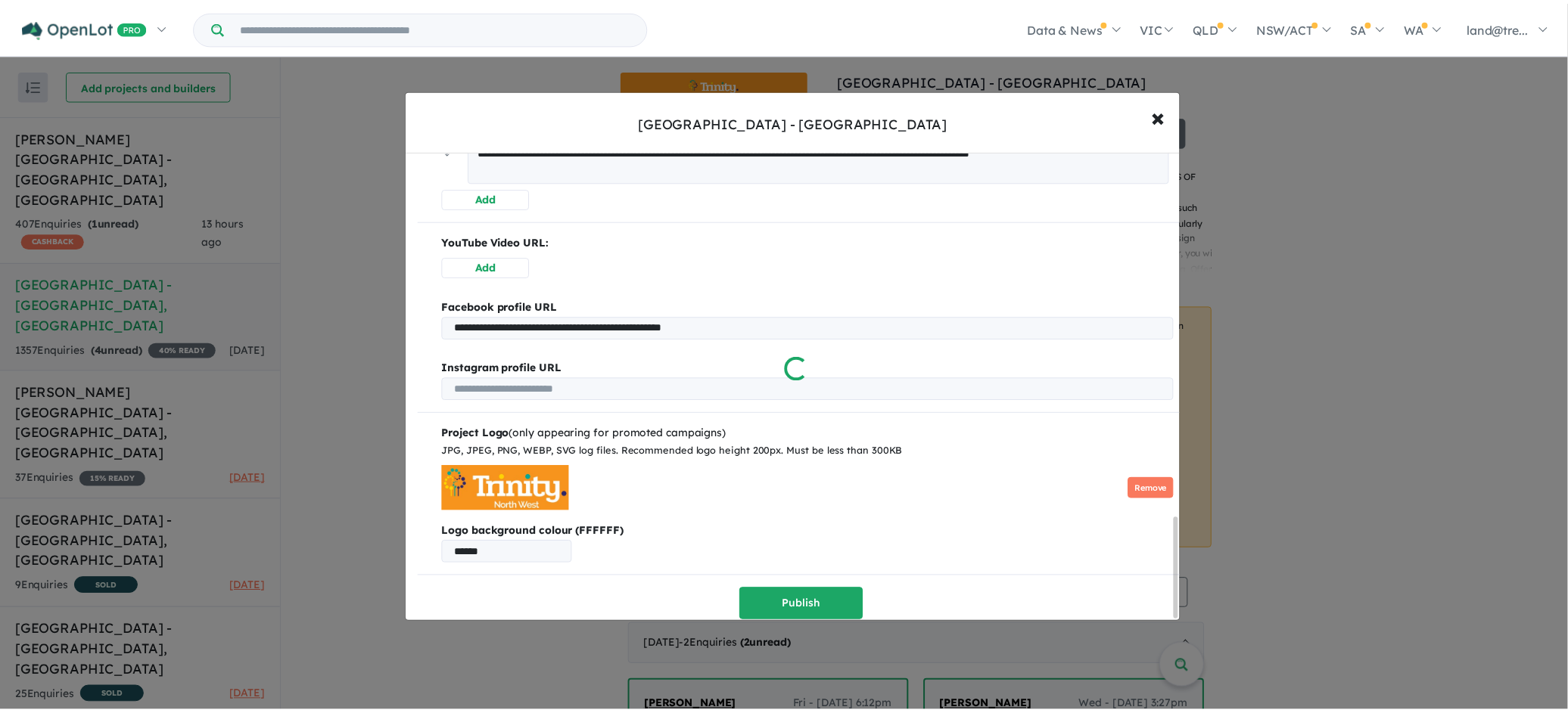
scroll to position [0, 0]
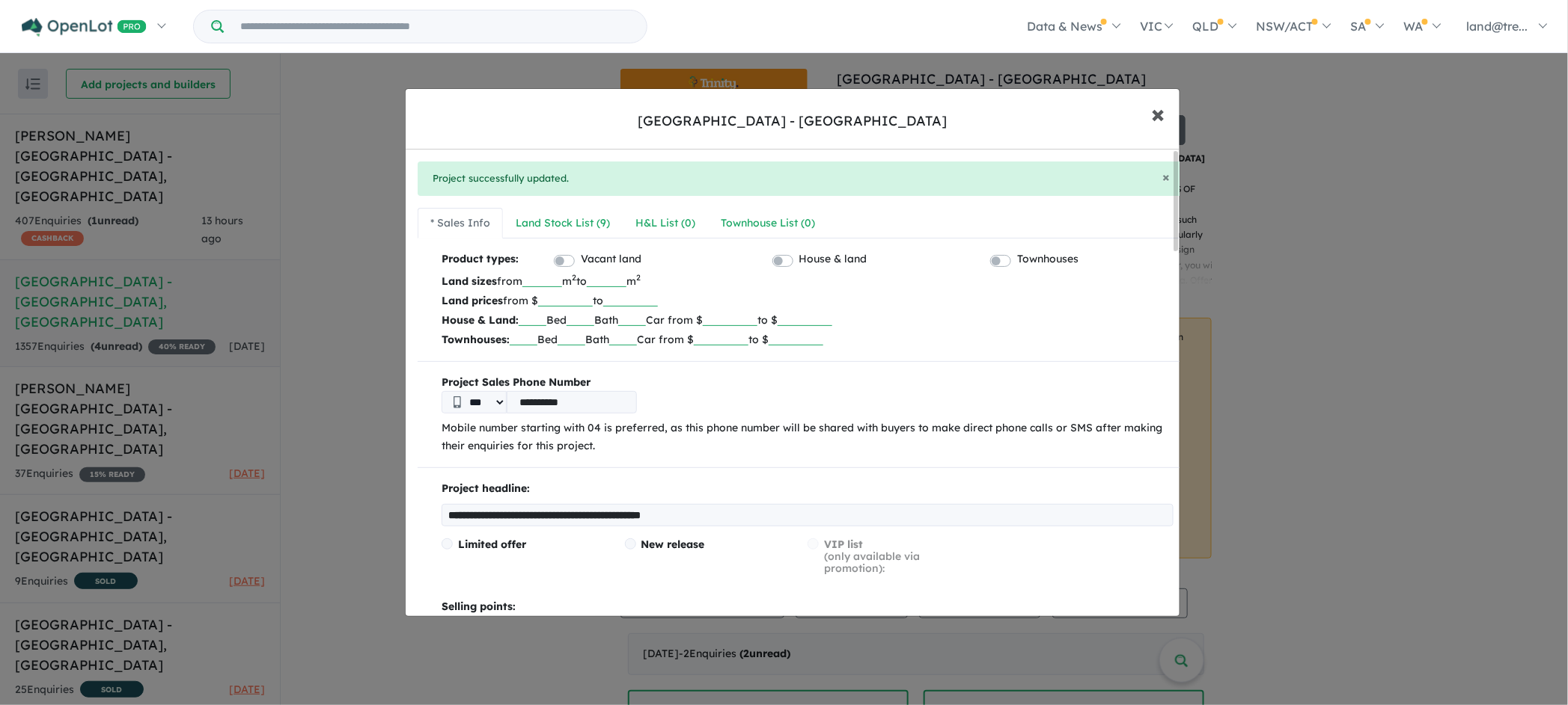
click at [1152, 110] on span "×" at bounding box center [1158, 114] width 13 height 33
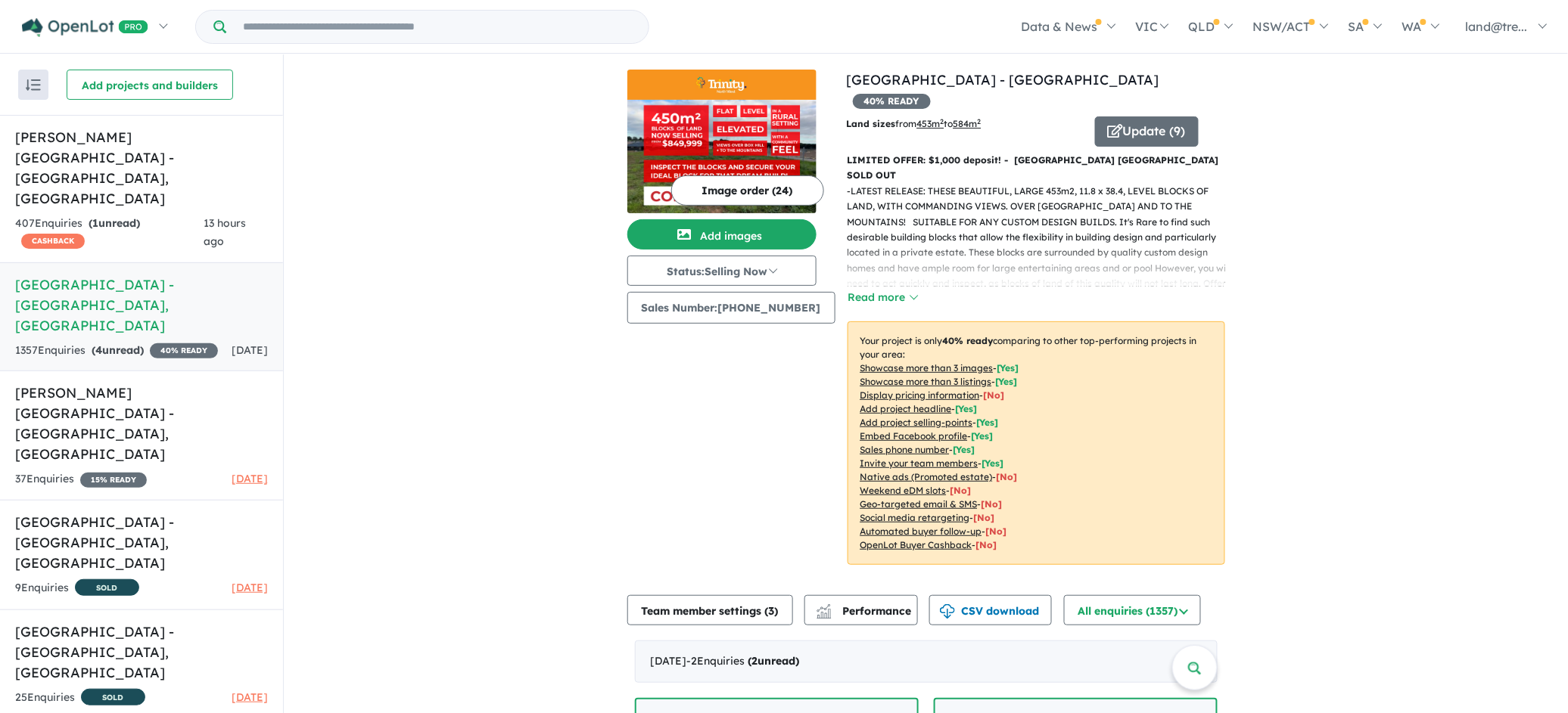
click at [67, 275] on h5 "[GEOGRAPHIC_DATA] , [GEOGRAPHIC_DATA]" at bounding box center [141, 305] width 253 height 61
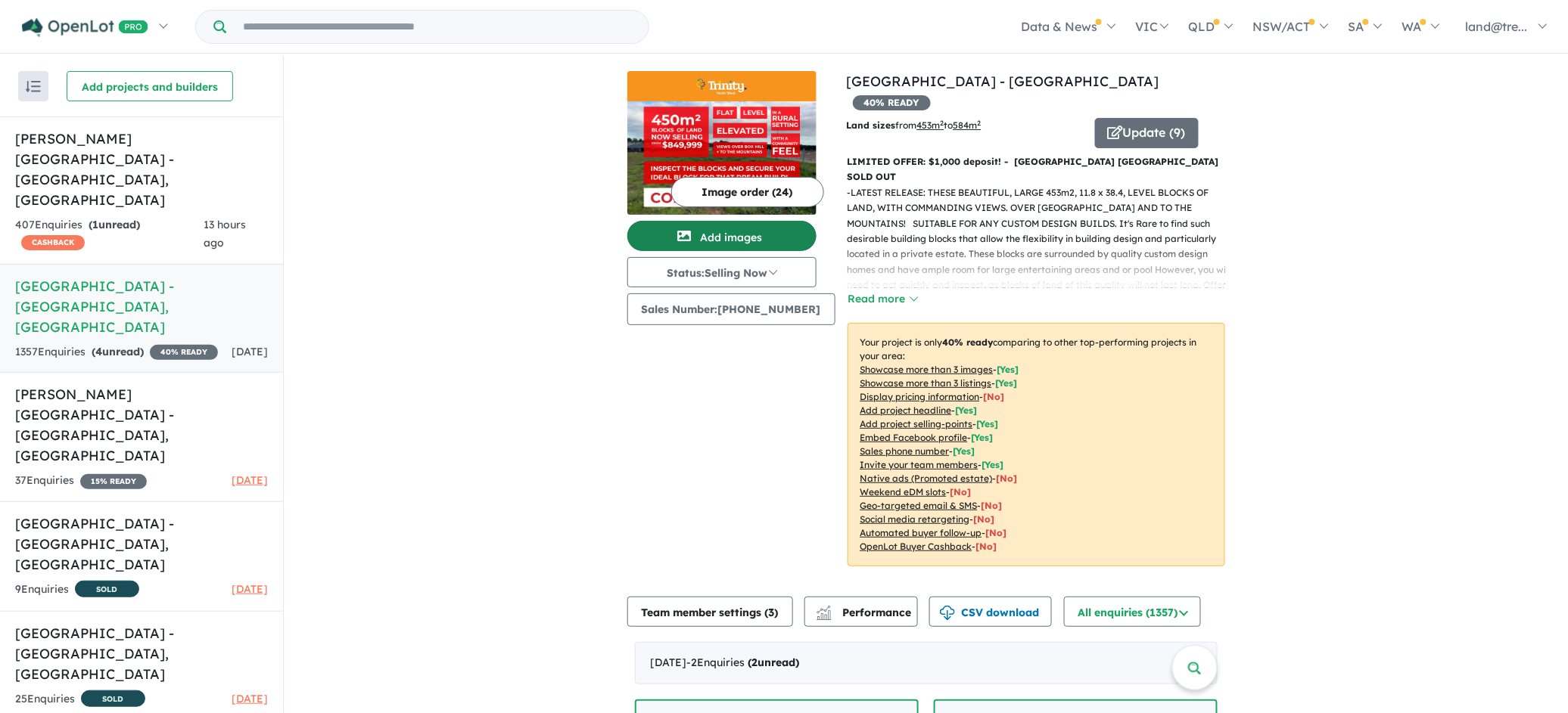
click at [712, 229] on button "Add images" at bounding box center [722, 236] width 189 height 31
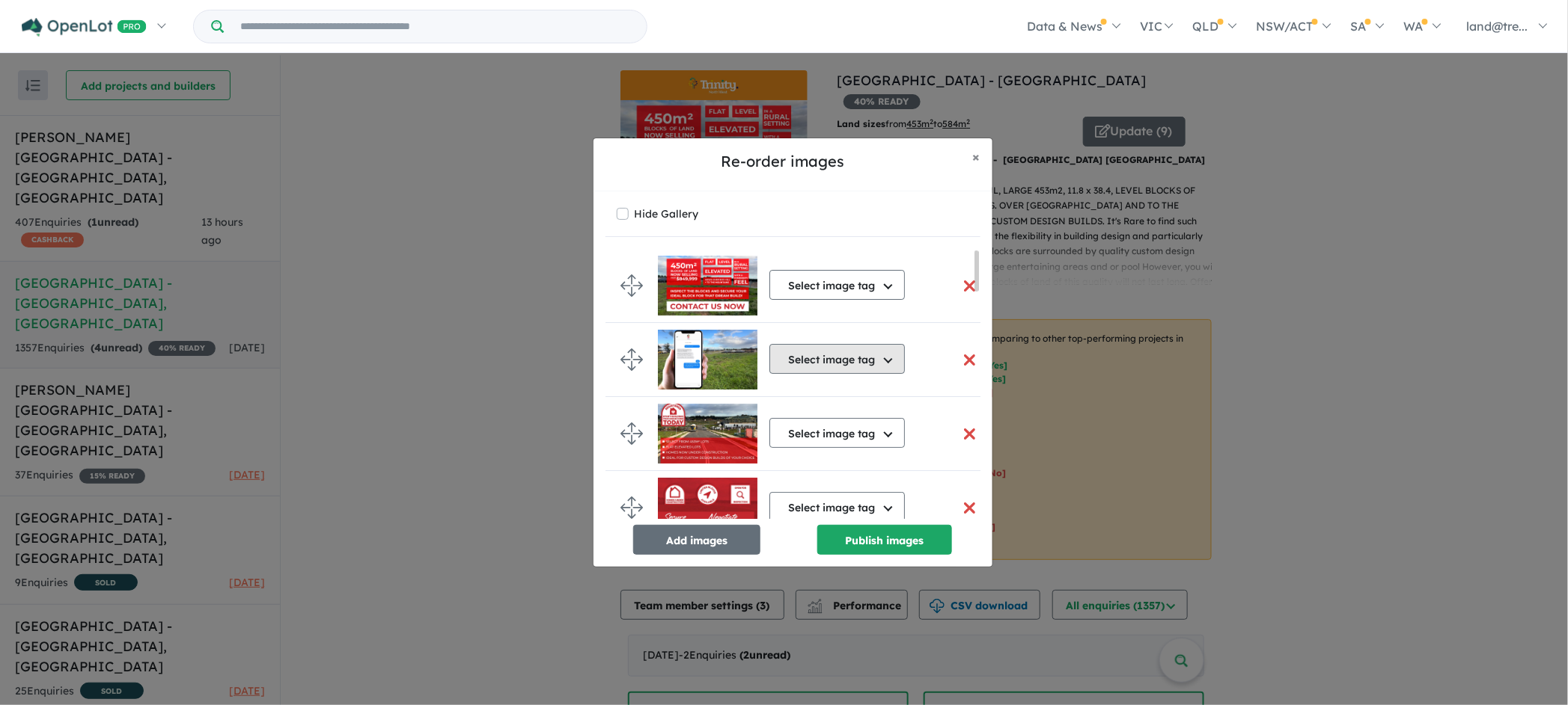
click at [885, 360] on button "Select image tag" at bounding box center [837, 359] width 136 height 30
click at [706, 347] on img at bounding box center [708, 359] width 100 height 60
click at [683, 542] on button "Add images" at bounding box center [697, 540] width 127 height 30
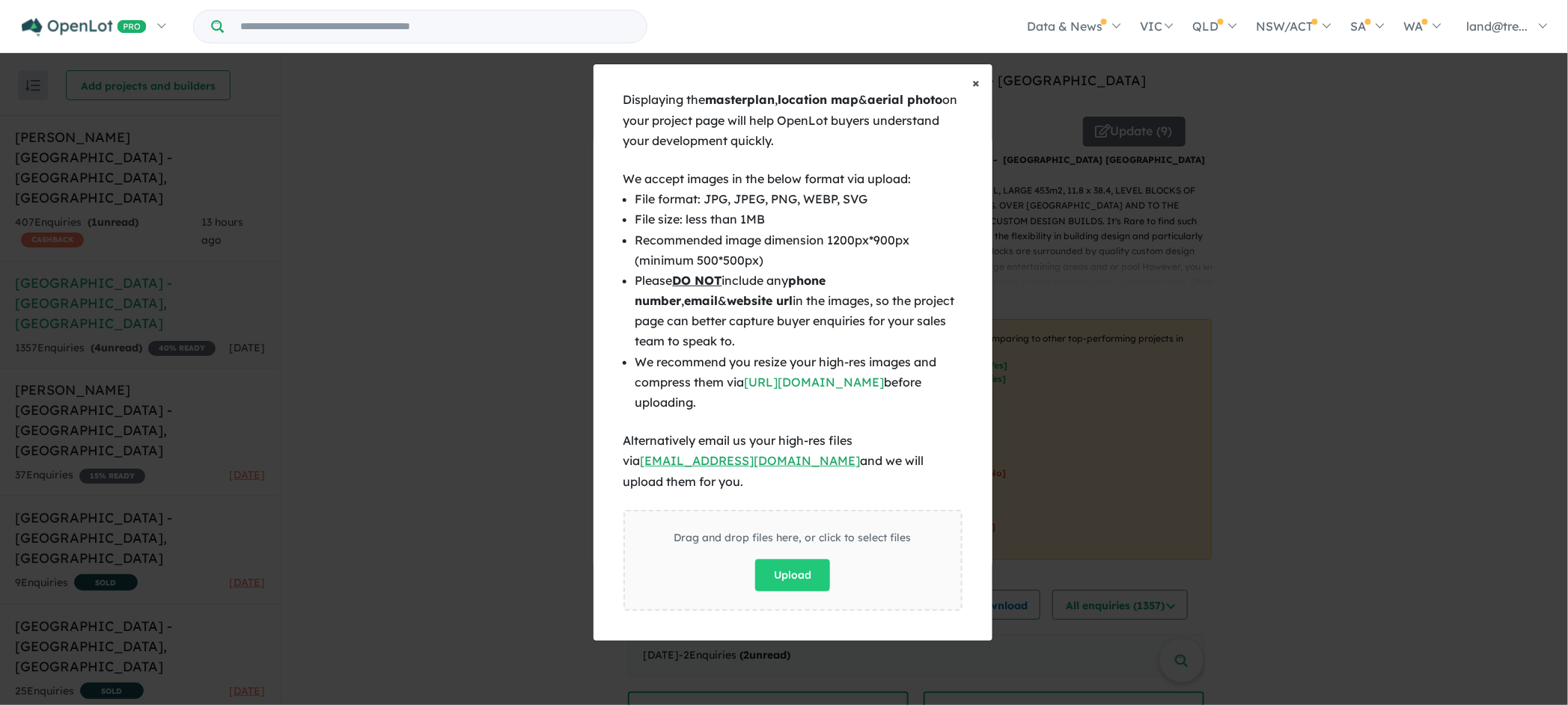
click at [973, 91] on span "×" at bounding box center [977, 83] width 8 height 17
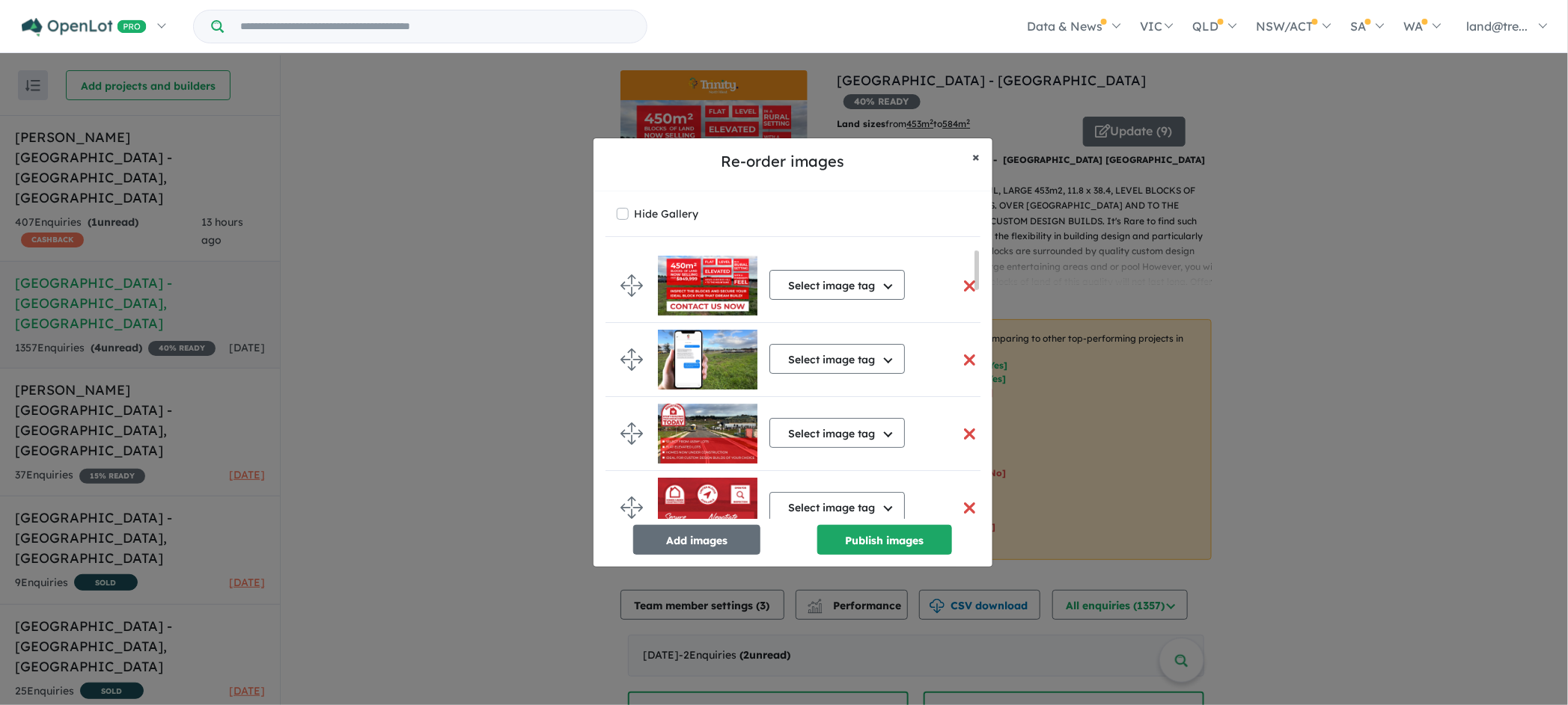
click at [976, 159] on span "×" at bounding box center [977, 156] width 8 height 17
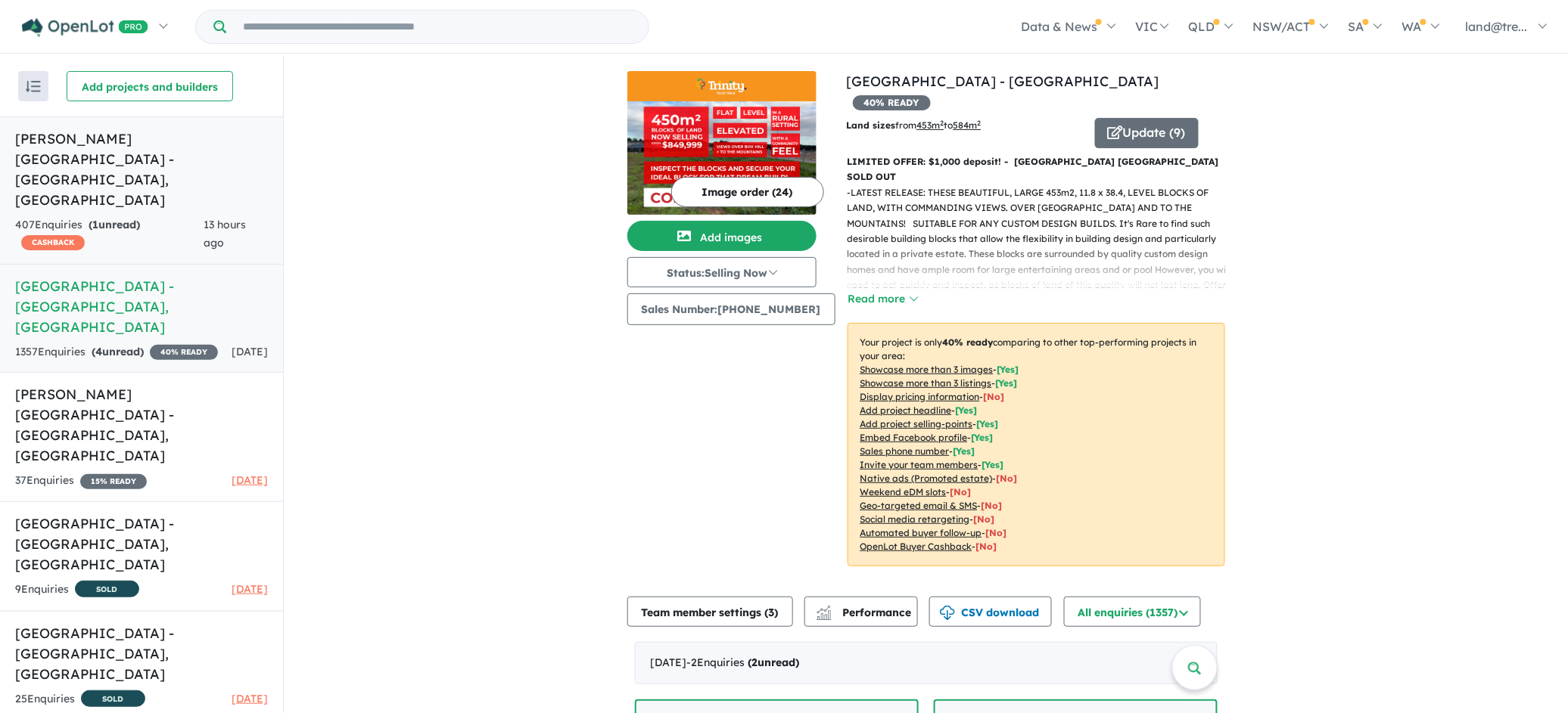
click at [110, 142] on h5 "[PERSON_NAME][GEOGRAPHIC_DATA] - [GEOGRAPHIC_DATA] , [GEOGRAPHIC_DATA]" at bounding box center [141, 169] width 253 height 81
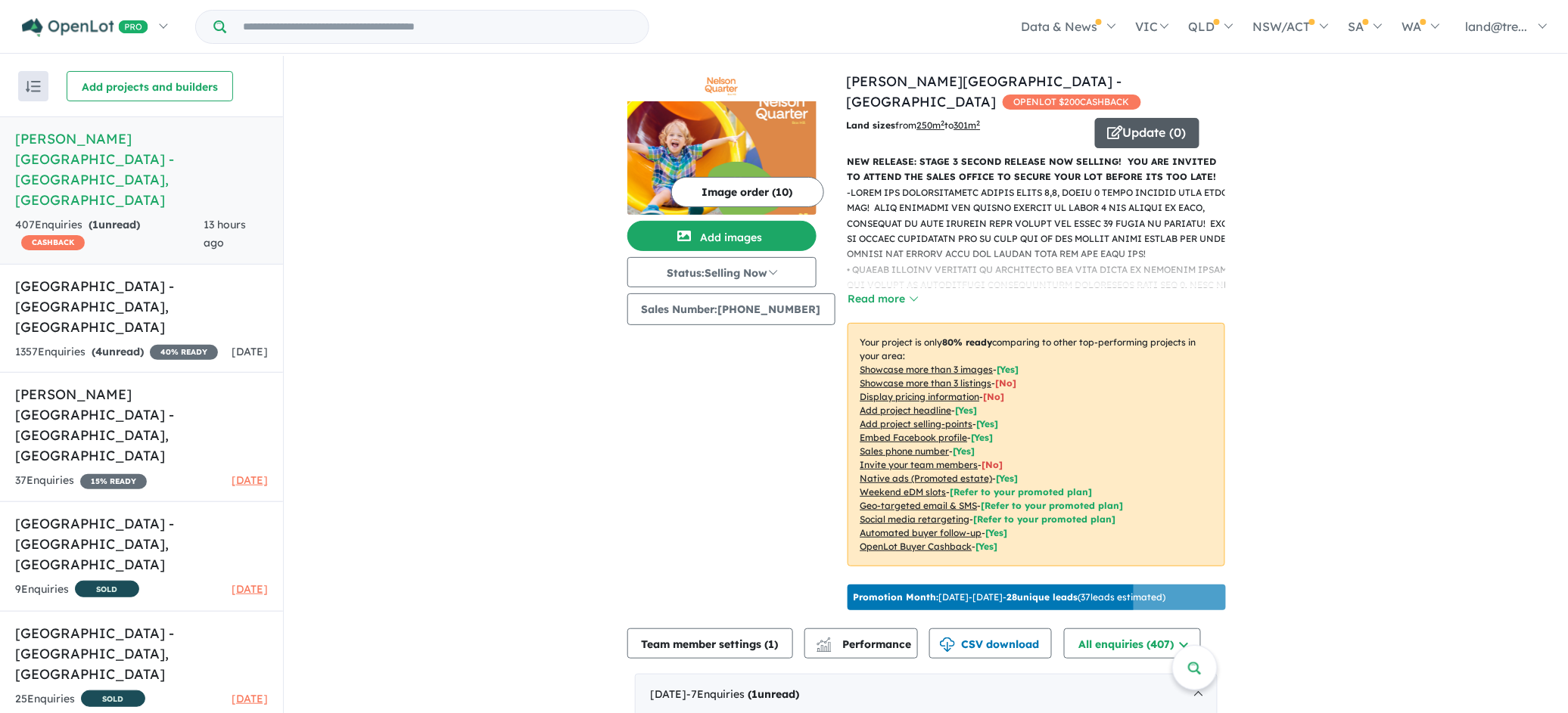
click at [1141, 118] on button "Update ( 0 )" at bounding box center [1147, 133] width 104 height 31
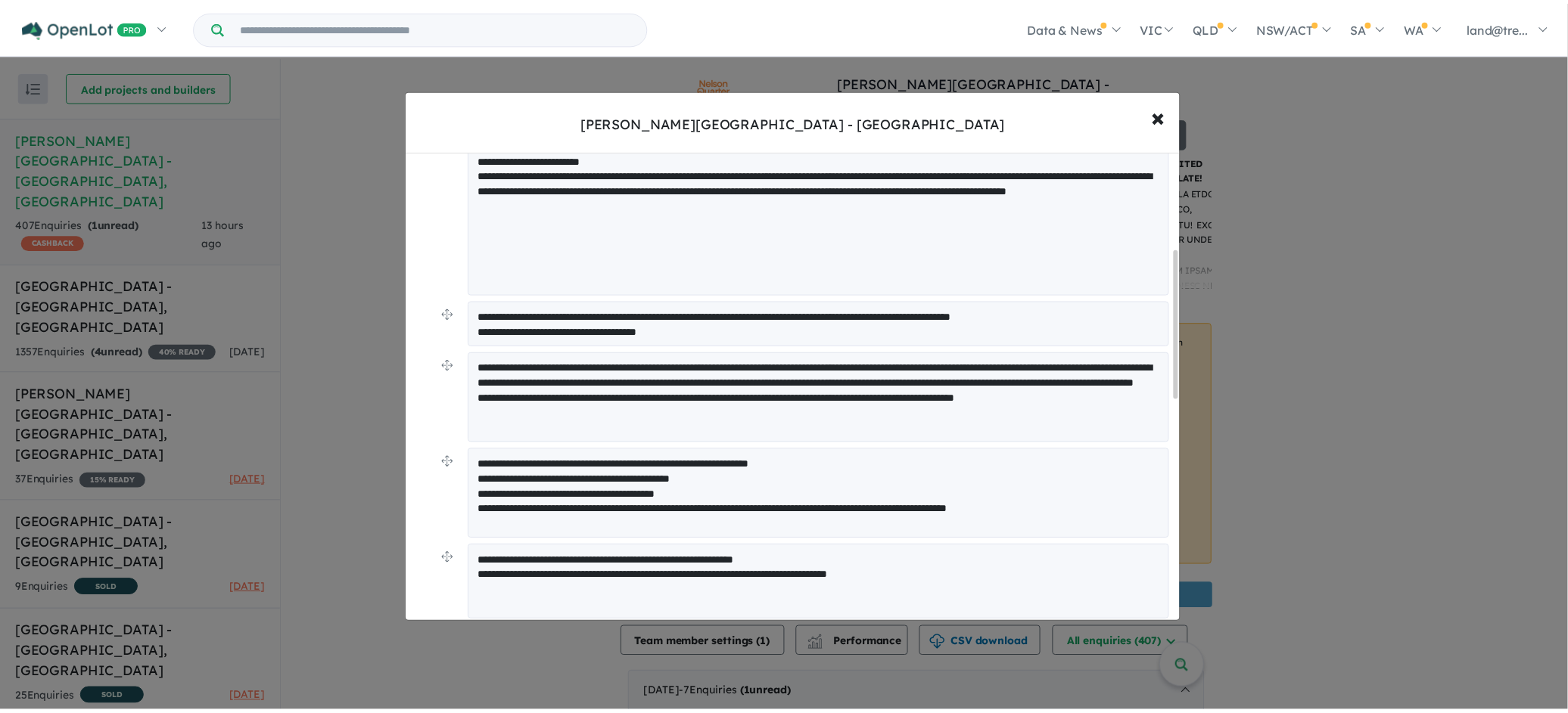
scroll to position [265, 0]
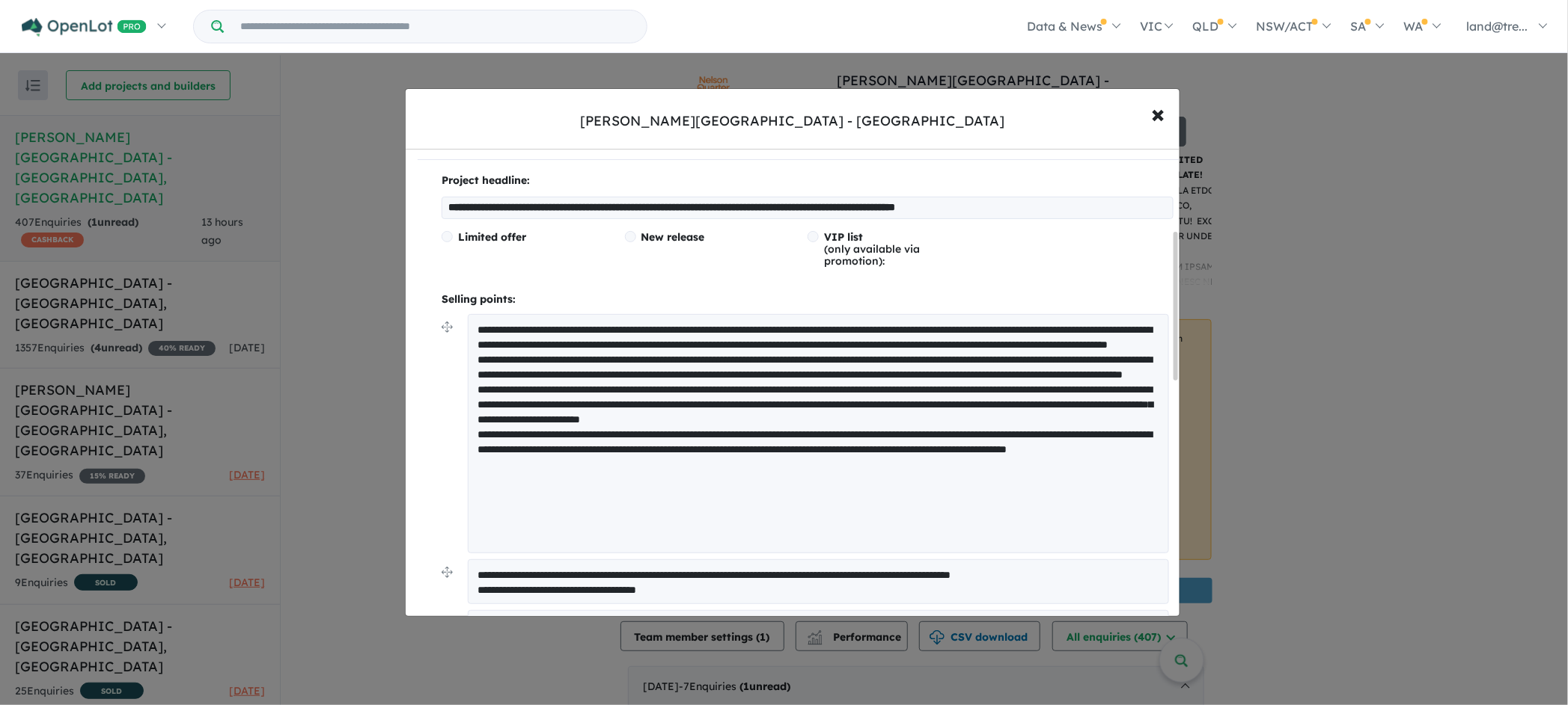
drag, startPoint x: 479, startPoint y: 323, endPoint x: 666, endPoint y: 369, distance: 192.6
click at [666, 369] on textarea at bounding box center [818, 433] width 702 height 239
drag, startPoint x: 668, startPoint y: 352, endPoint x: 597, endPoint y: 262, distance: 114.6
click at [597, 262] on div "Limited offer" at bounding box center [533, 249] width 184 height 36
click at [1157, 116] on span "×" at bounding box center [1158, 114] width 13 height 33
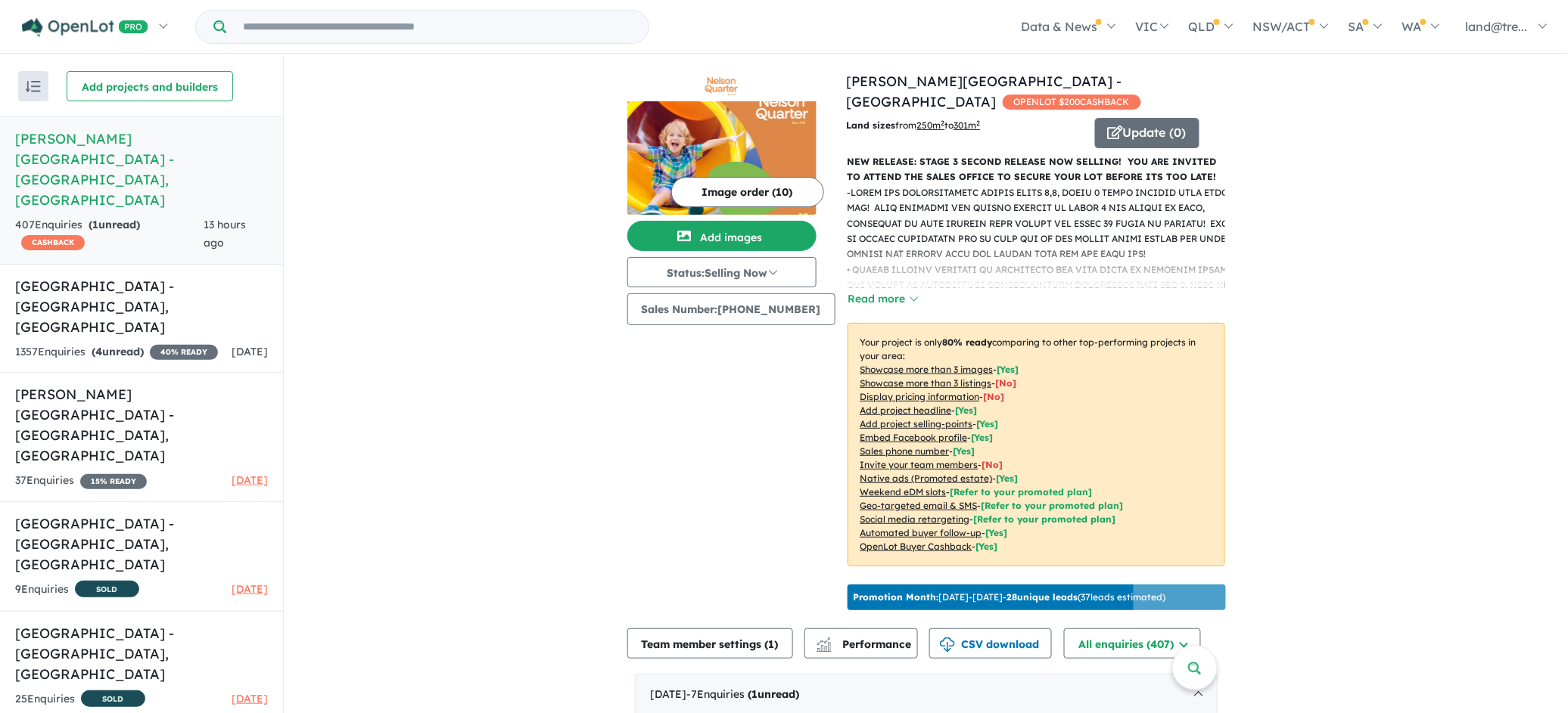
click at [766, 177] on button "Image order ( 10 )" at bounding box center [747, 192] width 153 height 31
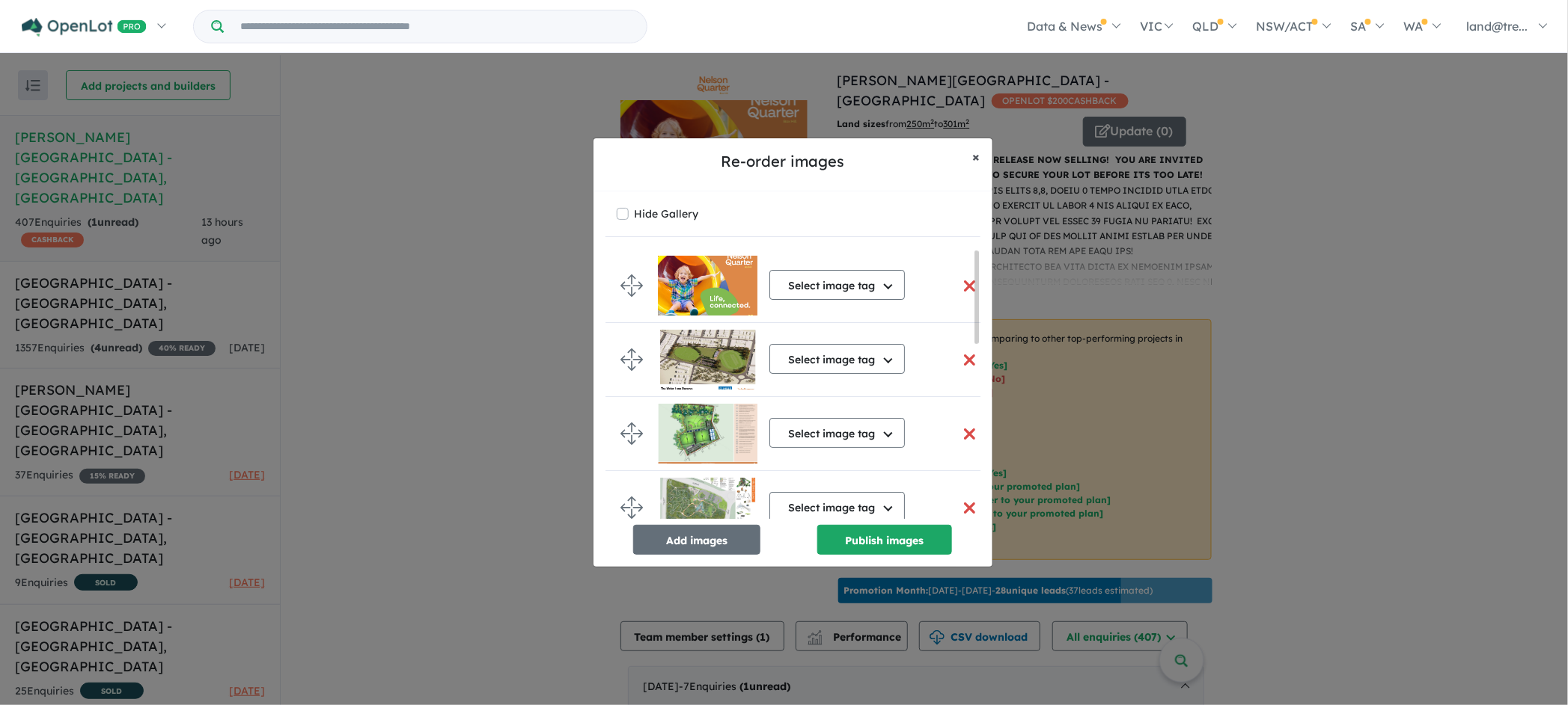
click at [983, 153] on button "× Close" at bounding box center [976, 157] width 32 height 37
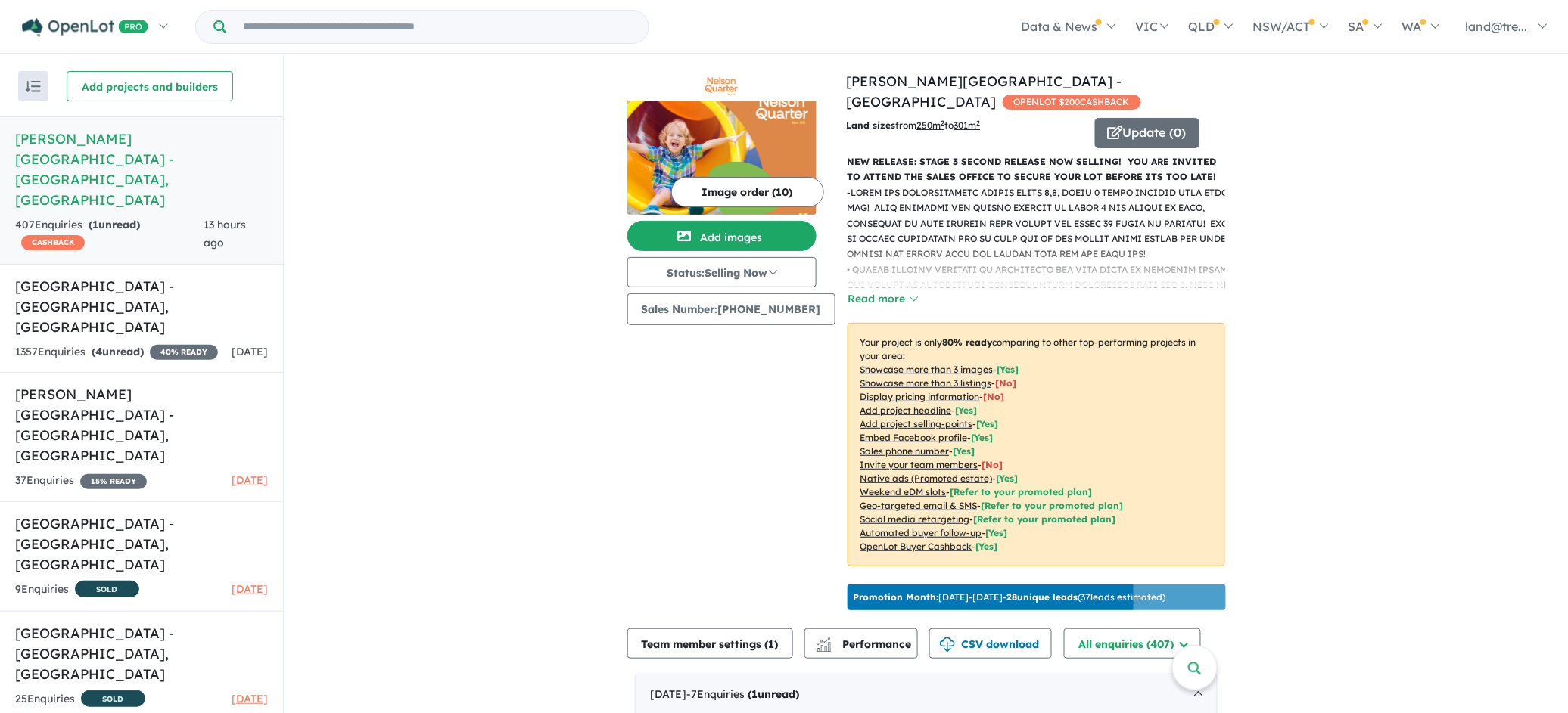
click at [775, 157] on img at bounding box center [722, 158] width 189 height 113
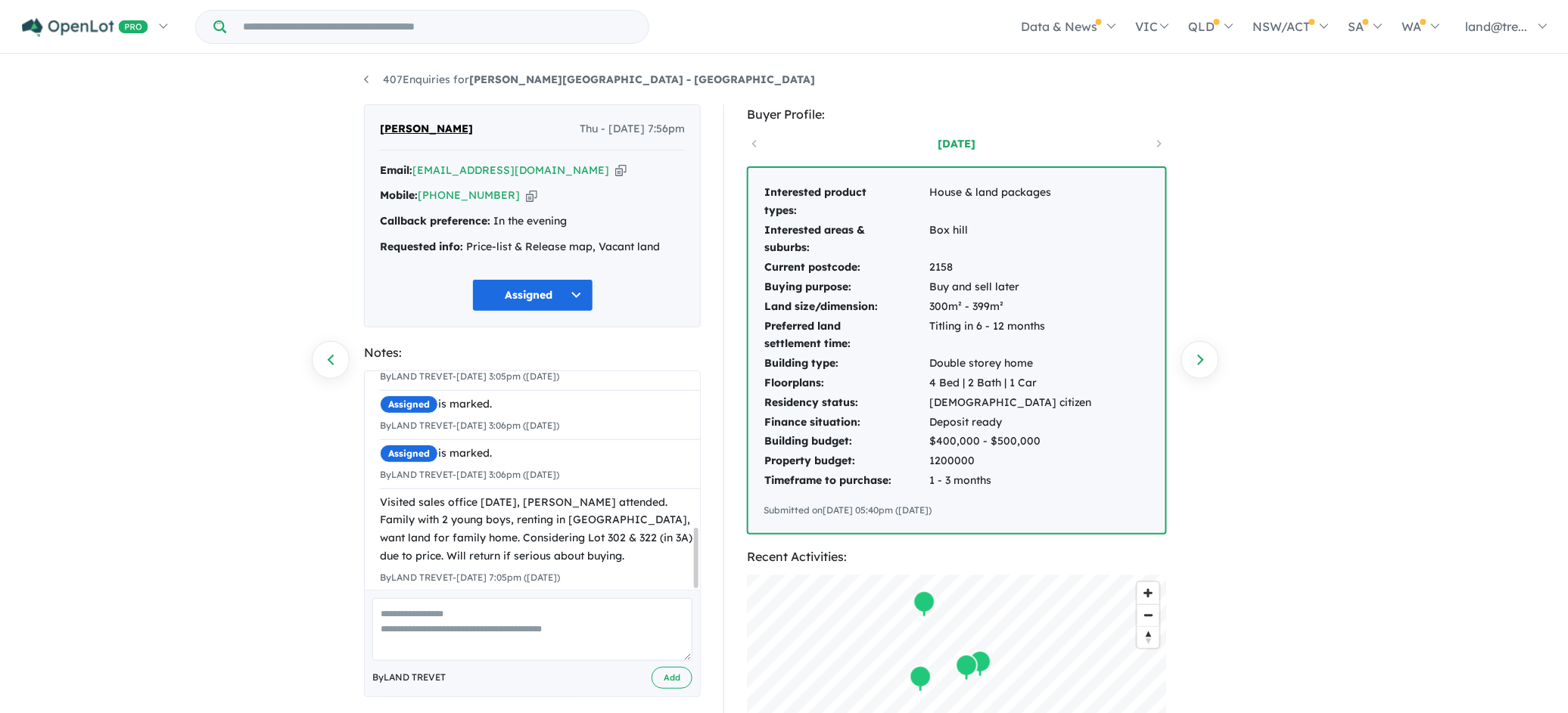
scroll to position [265, 0]
